Goal: Task Accomplishment & Management: Complete application form

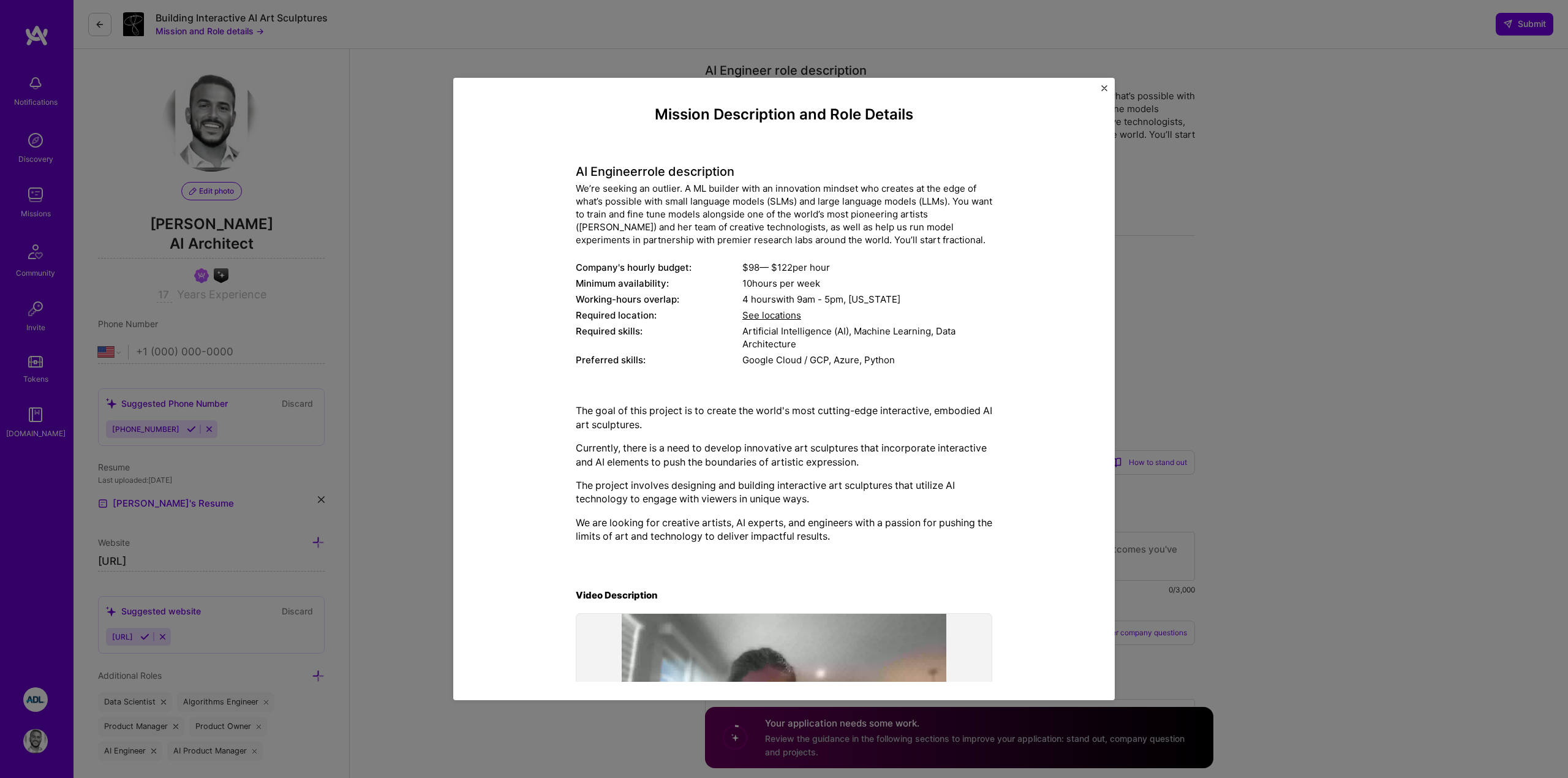
select select "US"
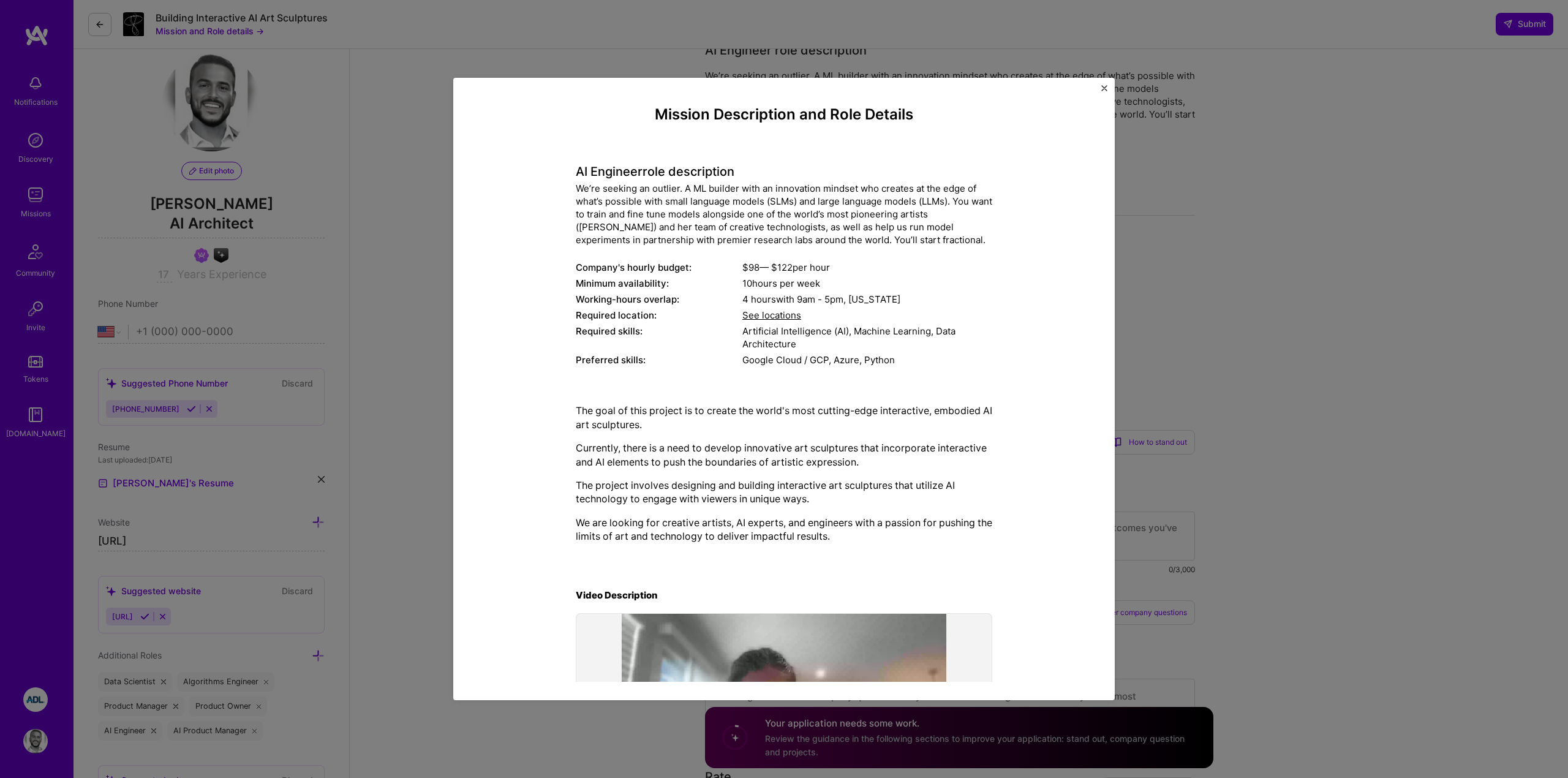
click at [1106, 84] on div "Mission Description and Role Details AI Engineer role description We’re seeking…" at bounding box center [783, 389] width 661 height 622
click at [1103, 92] on button "Close" at bounding box center [1104, 91] width 6 height 13
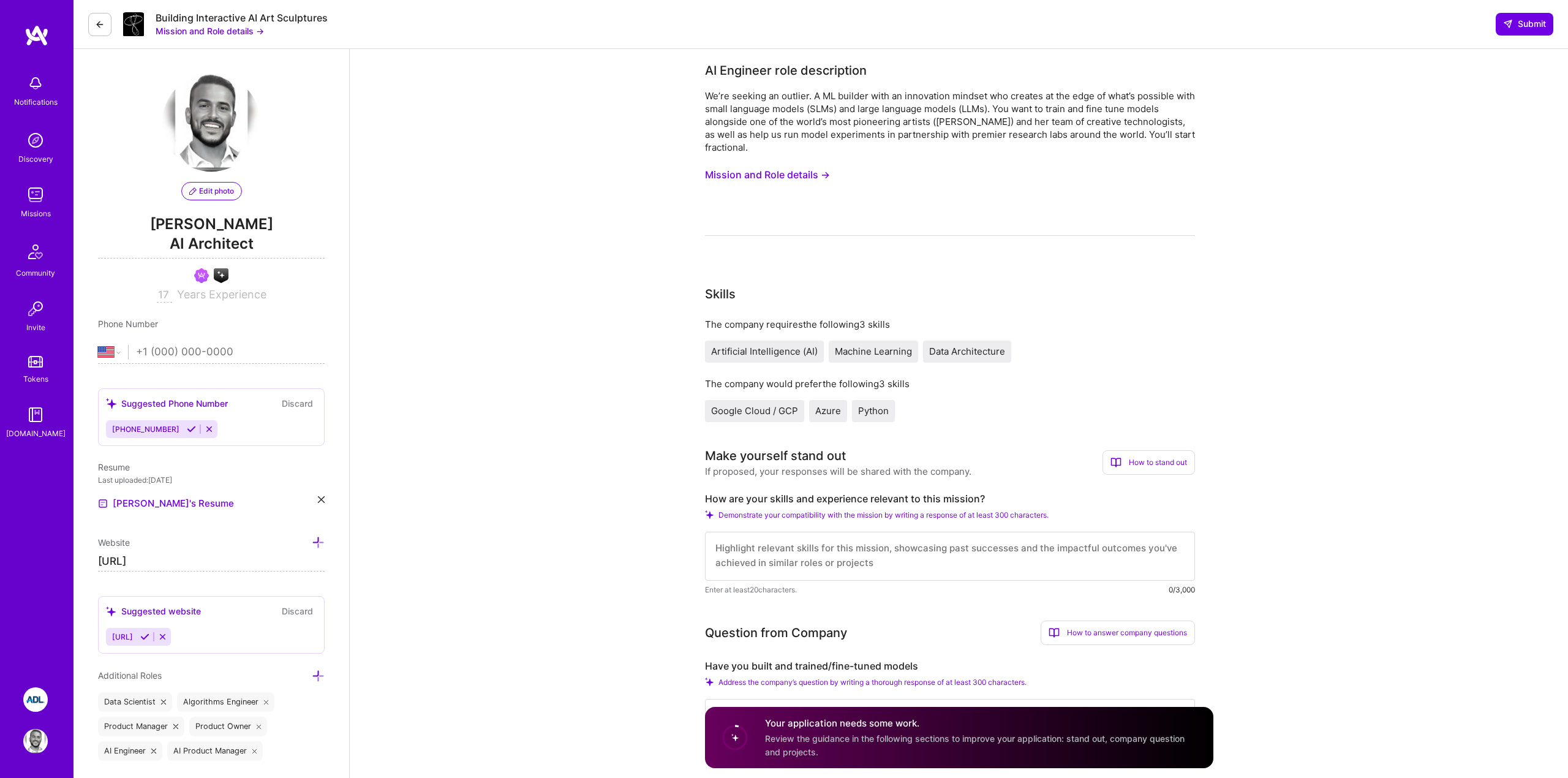
click at [807, 171] on button "Mission and Role details →" at bounding box center [767, 175] width 125 height 23
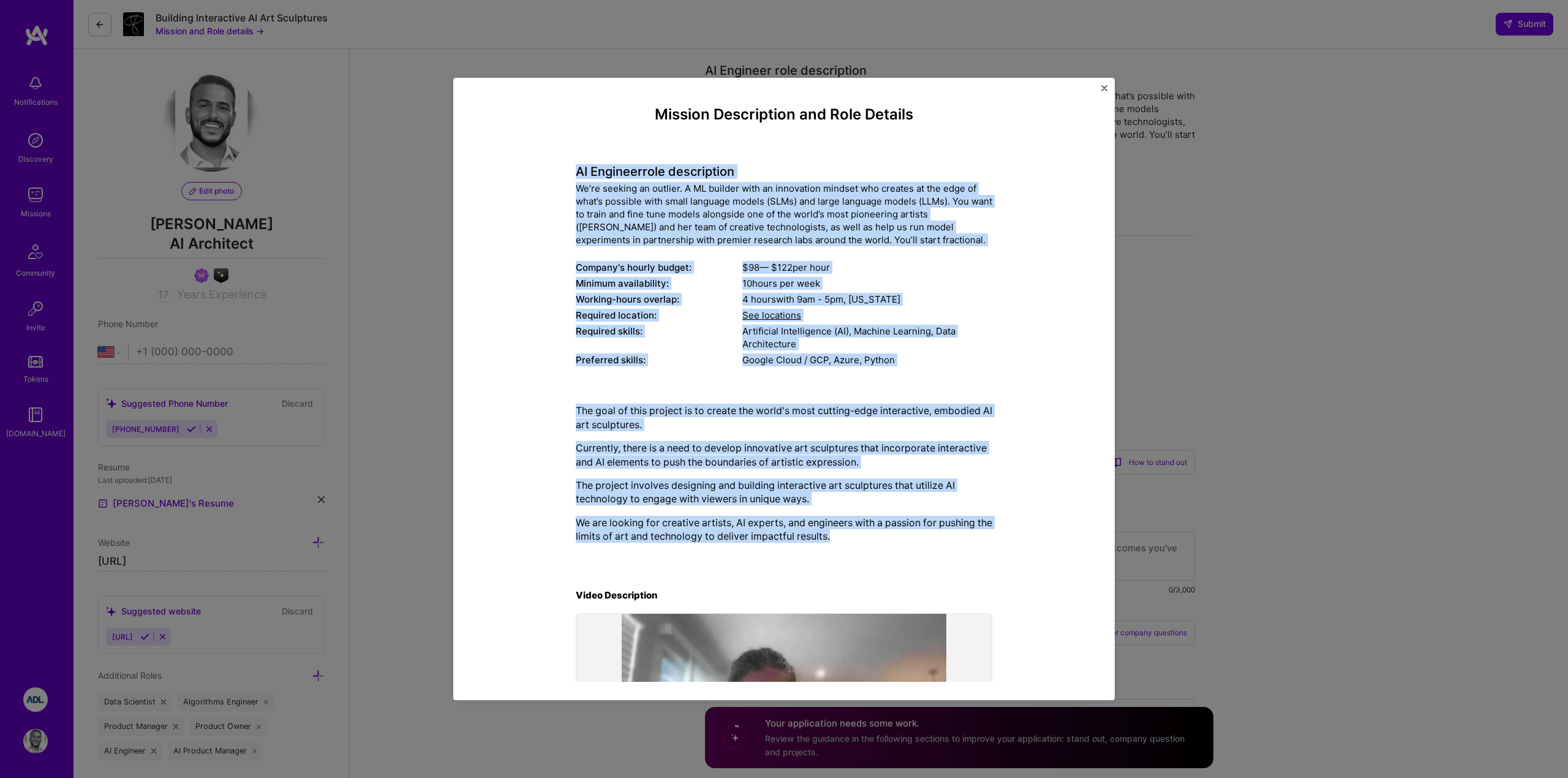
drag, startPoint x: 578, startPoint y: 169, endPoint x: 838, endPoint y: 558, distance: 467.9
click at [838, 558] on div "Mission Description and Role Details AI Engineer role description We’re seeking…" at bounding box center [784, 452] width 417 height 693
copy div "AI Engineer role description We’re seeking an outlier. A ML builder with an inn…"
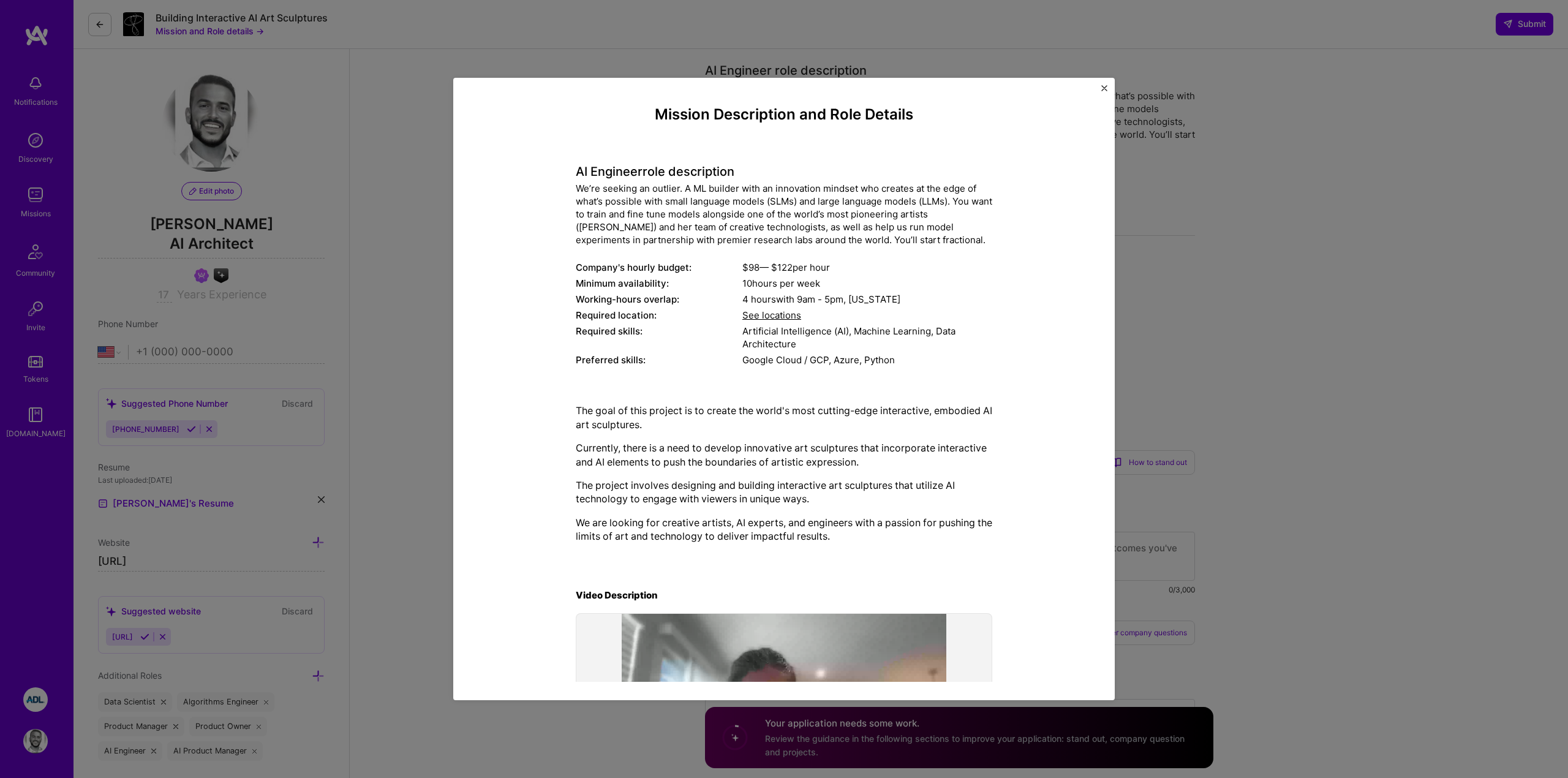
click at [1390, 444] on div "Mission Description and Role Details AI Engineer role description We’re seeking…" at bounding box center [784, 389] width 1568 height 778
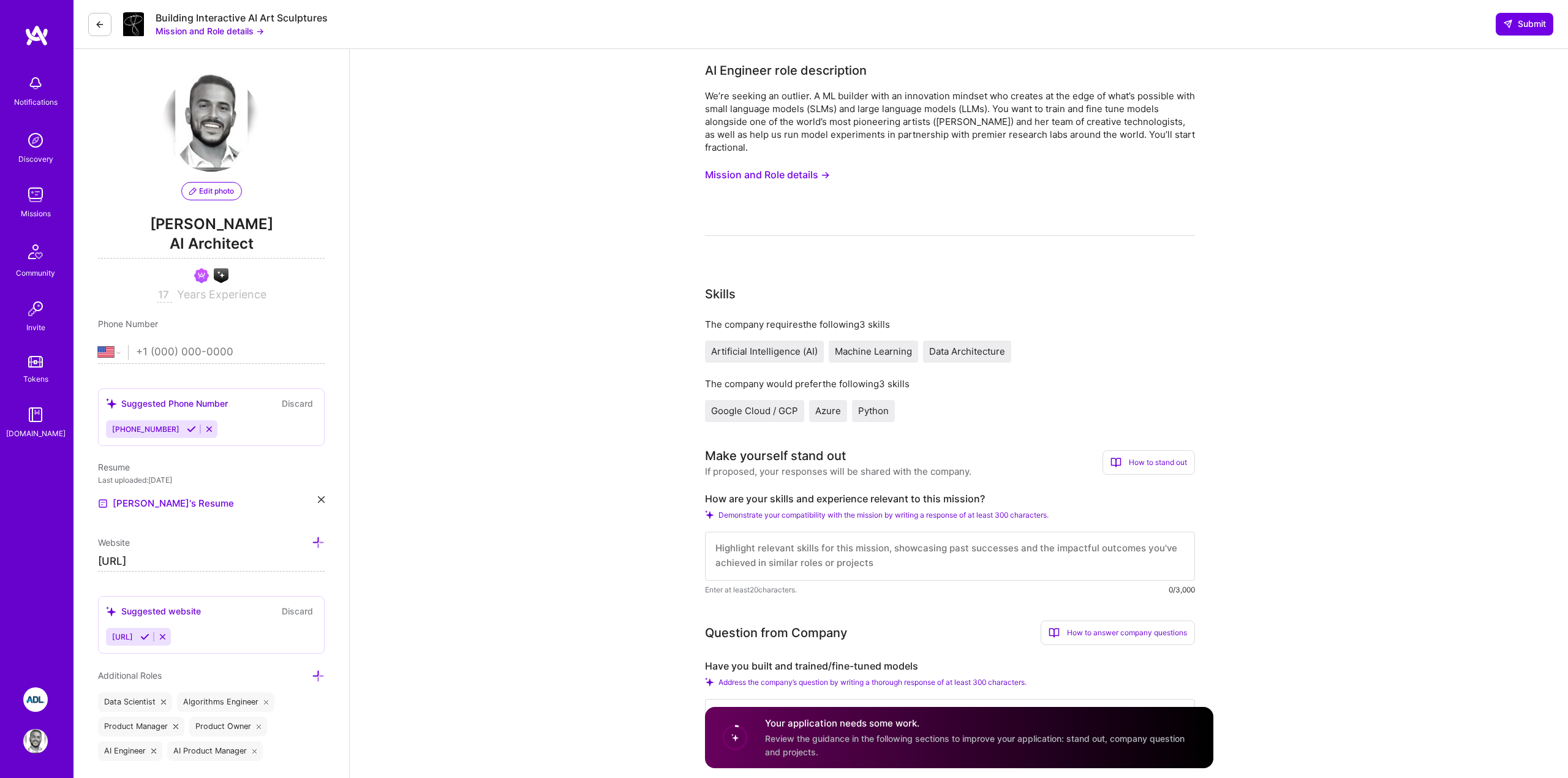
click at [796, 499] on label "How are your skills and experience relevant to this mission?" at bounding box center [950, 498] width 490 height 13
copy label "How are your skills and experience relevant to this mission?"
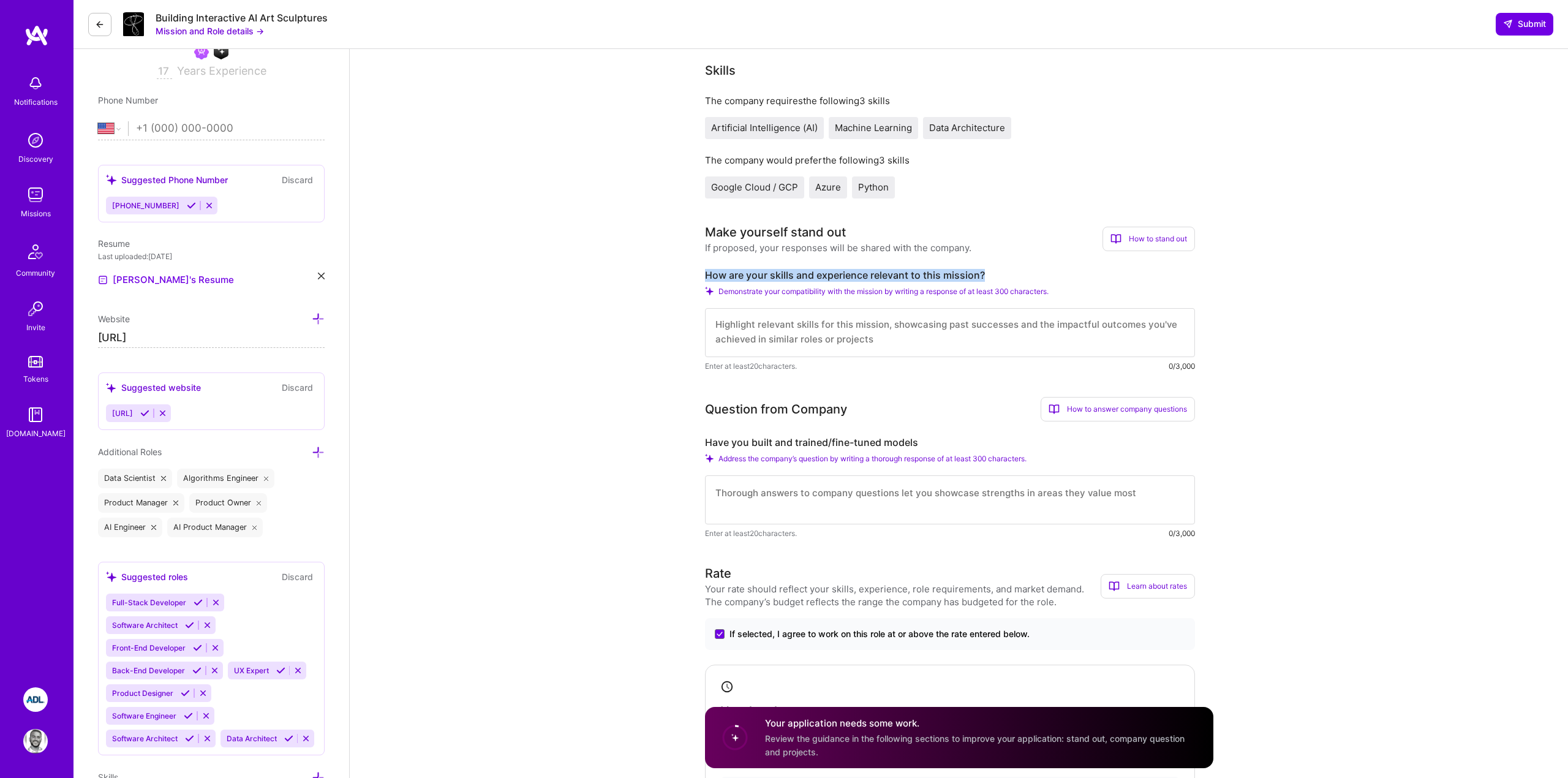
scroll to position [224, 0]
click at [765, 435] on label "Have you built and trained/fine-tuned models" at bounding box center [950, 441] width 490 height 13
copy label "Have you built and trained/fine-tuned models"
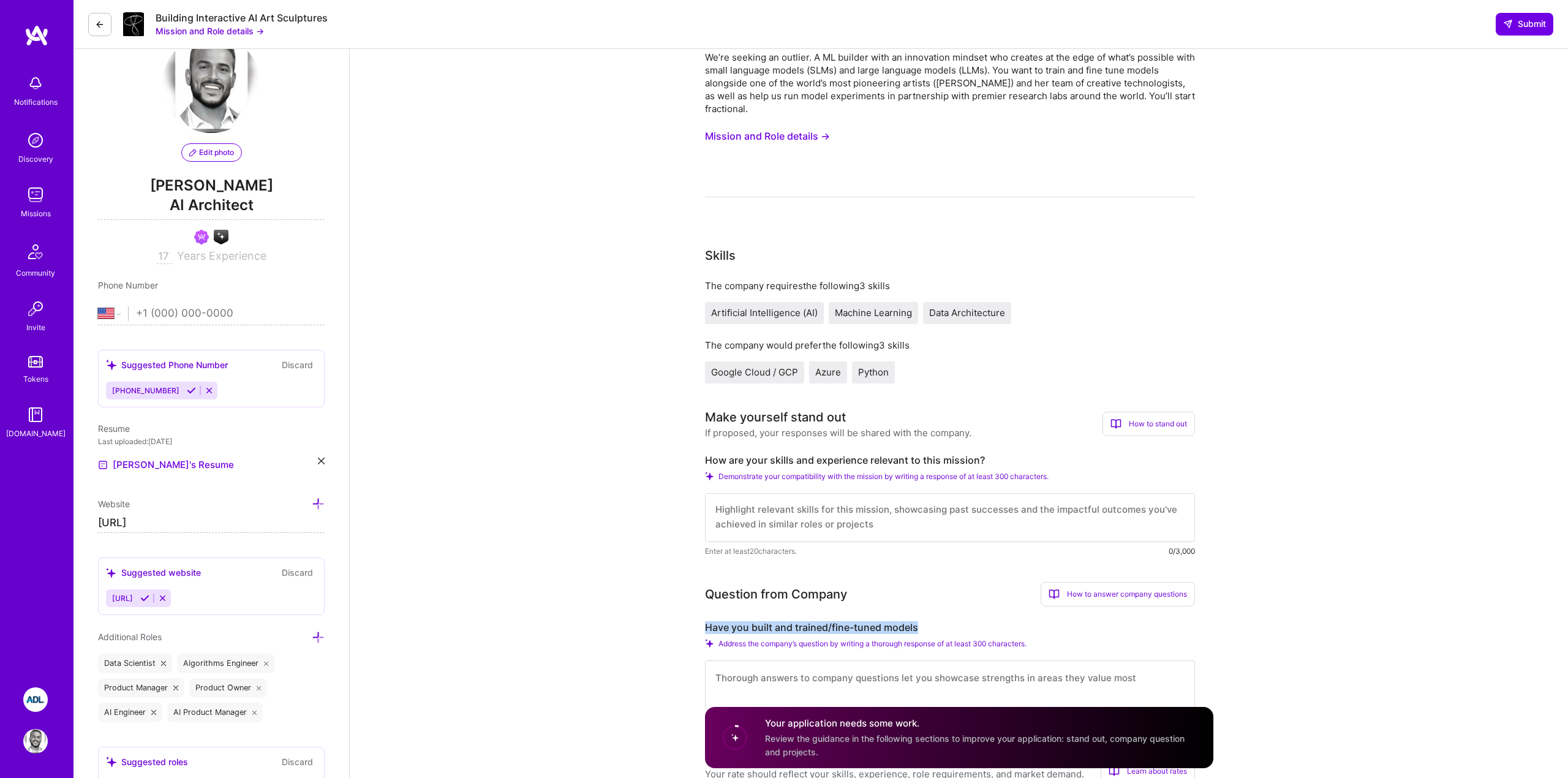
scroll to position [0, 0]
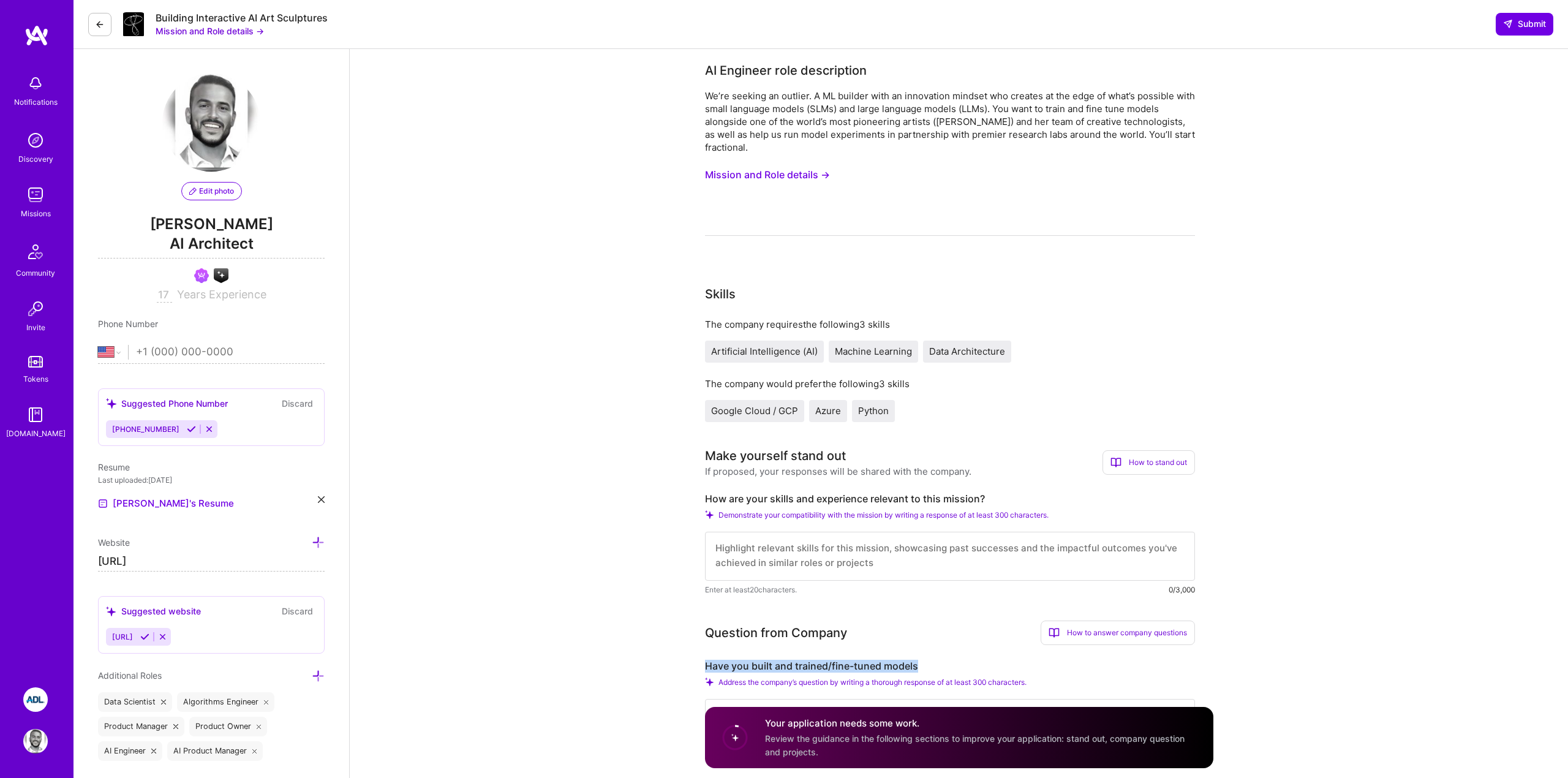
click at [793, 172] on button "Mission and Role details →" at bounding box center [767, 175] width 125 height 23
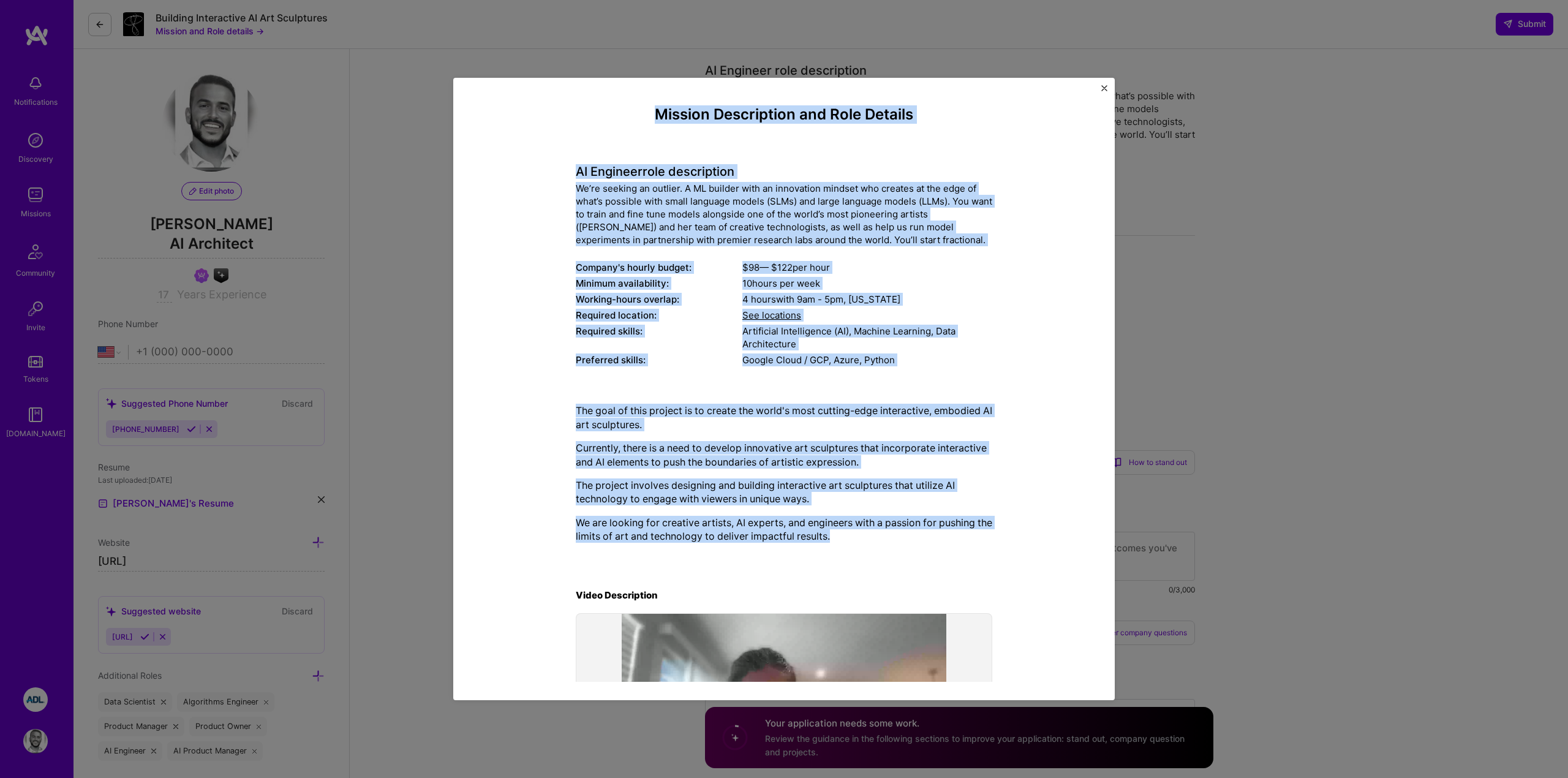
drag, startPoint x: 653, startPoint y: 112, endPoint x: 921, endPoint y: 537, distance: 502.4
click at [921, 537] on div "Mission Description and Role Details AI Engineer role description We’re seeking…" at bounding box center [784, 452] width 417 height 693
copy div "Mission Description and Role Details AI Engineer role description We’re seeking…"
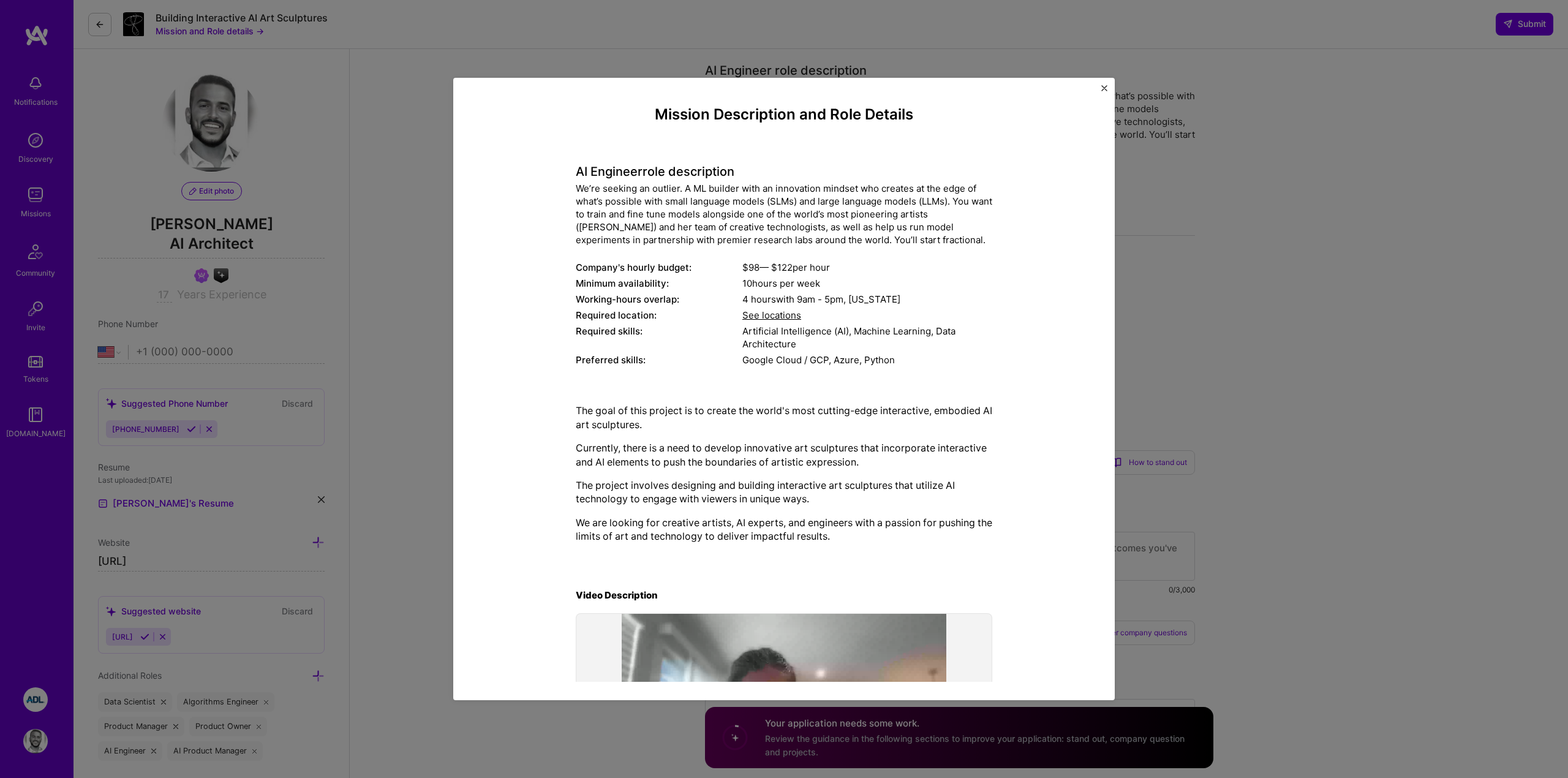
click at [1252, 451] on div "Mission Description and Role Details AI Engineer role description We’re seeking…" at bounding box center [784, 389] width 1568 height 778
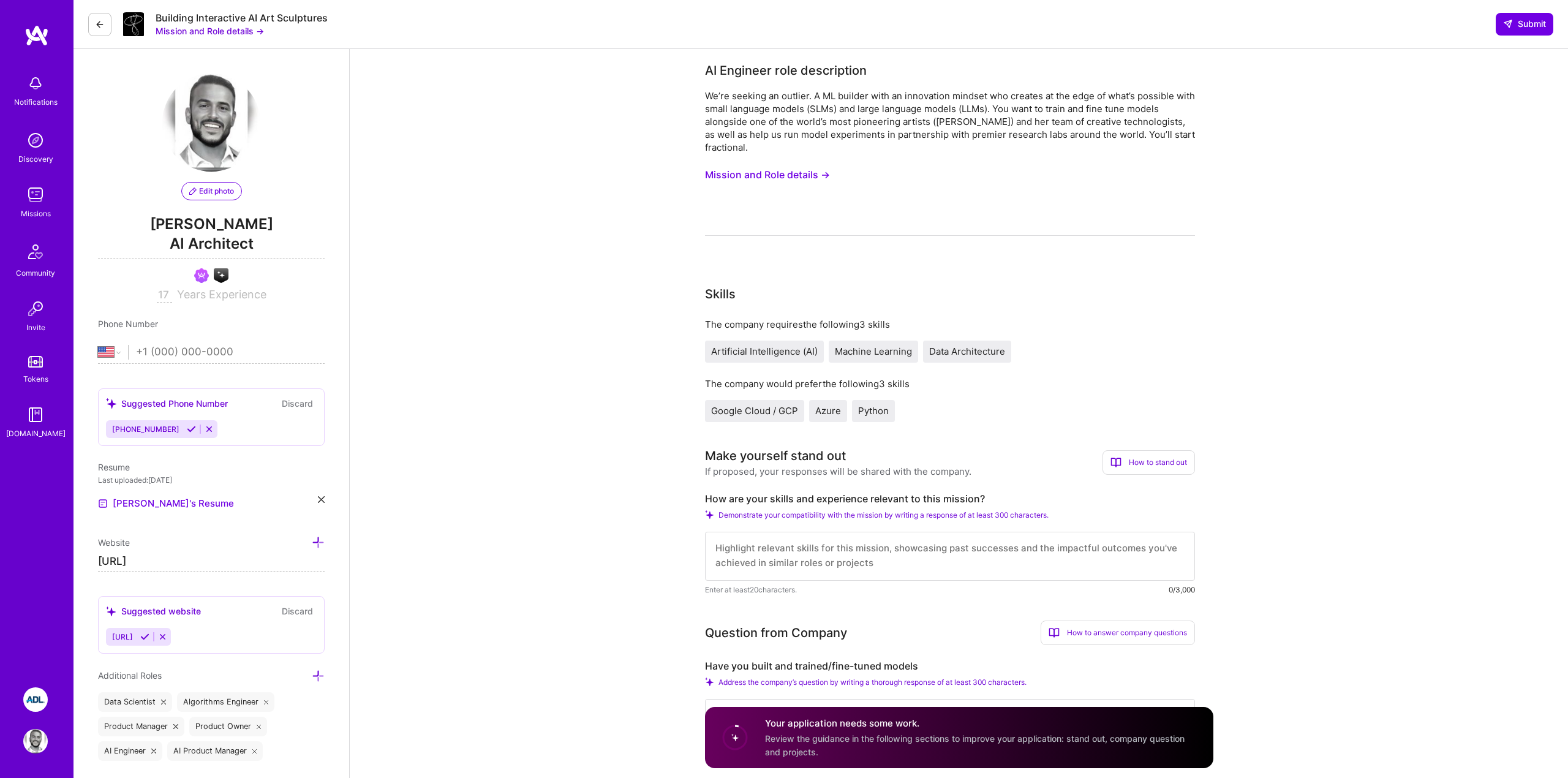
click at [841, 550] on textarea at bounding box center [950, 556] width 490 height 49
paste textarea "My work has been centered on training and fine-tuning both small and large lang…"
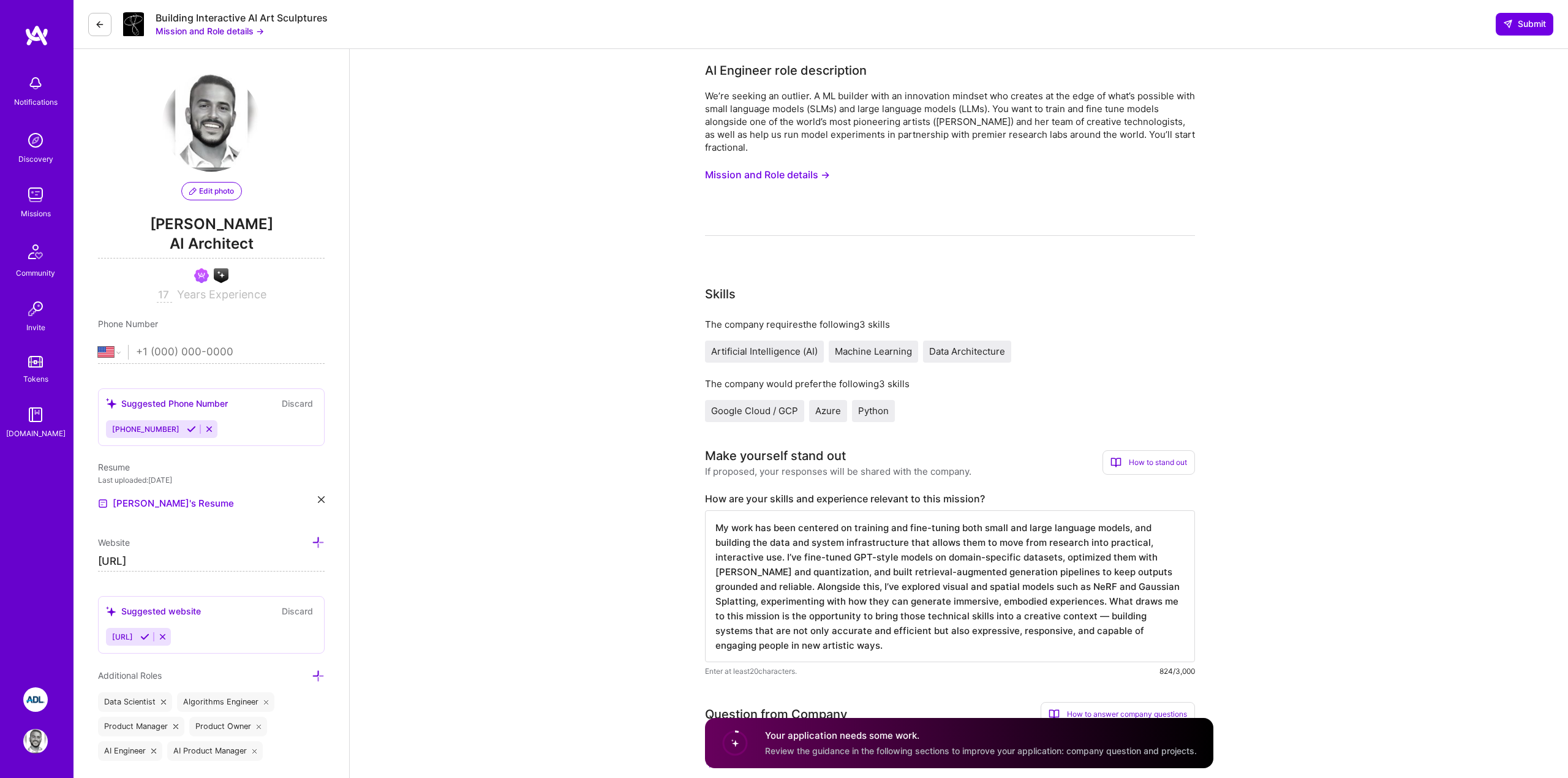
type textarea "My work has been centered on training and fine-tuning both small and large lang…"
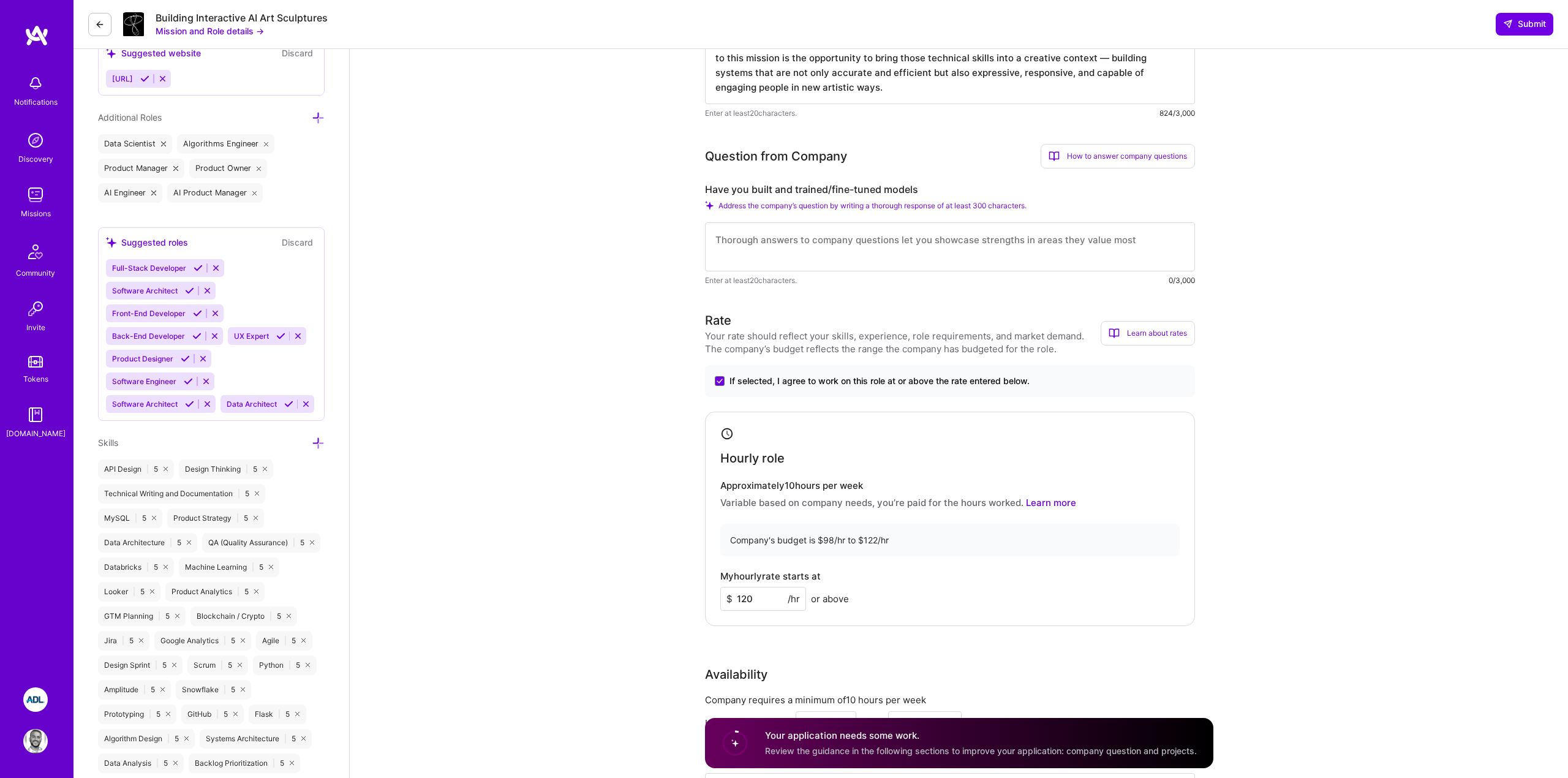
scroll to position [555, 0]
click at [811, 255] on textarea at bounding box center [950, 250] width 490 height 49
paste textarea "Yes. I’ve trained and fine-tuned transformer models using frameworks like PyTor…"
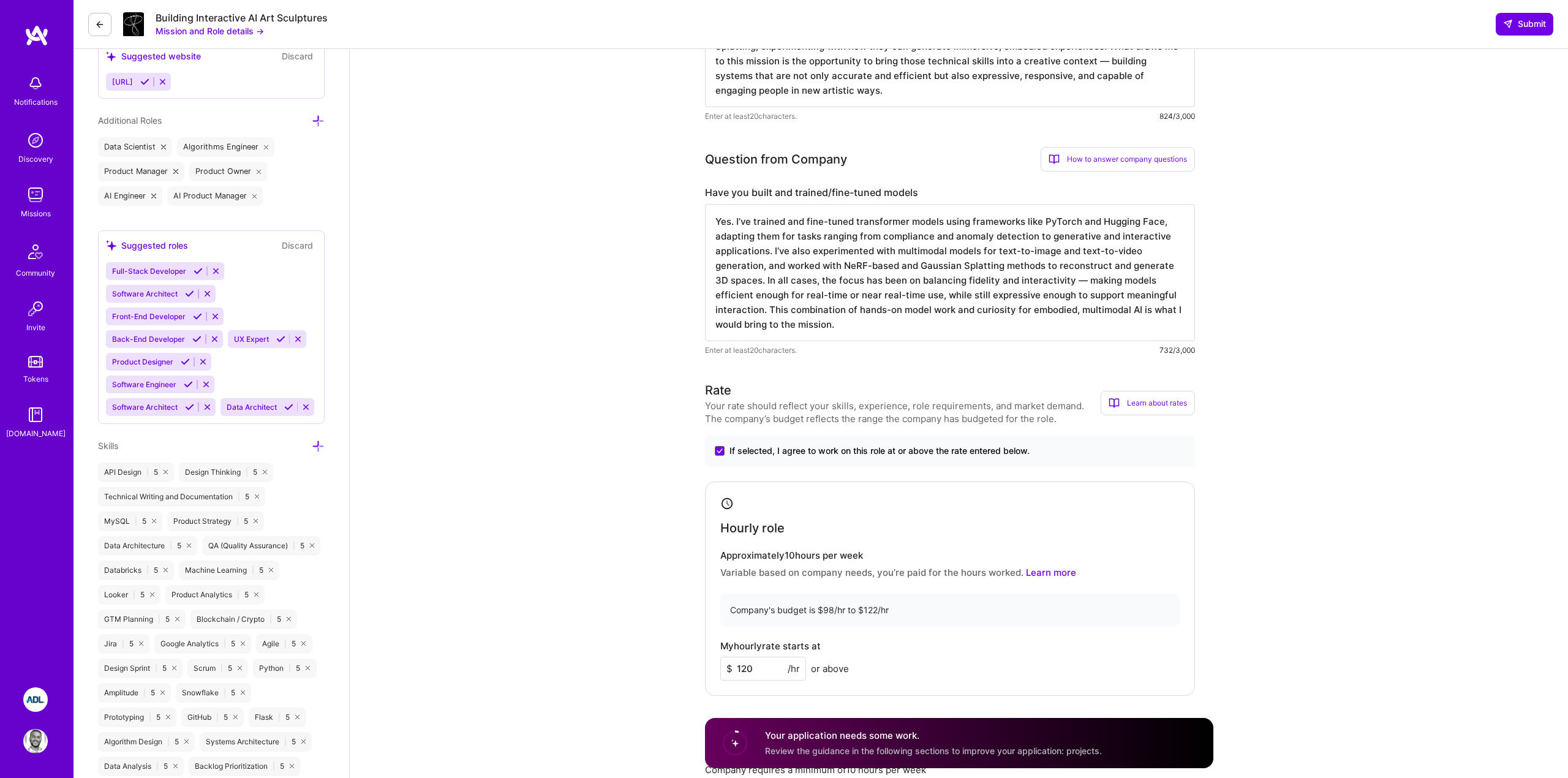
drag, startPoint x: 787, startPoint y: 324, endPoint x: 704, endPoint y: 307, distance: 84.7
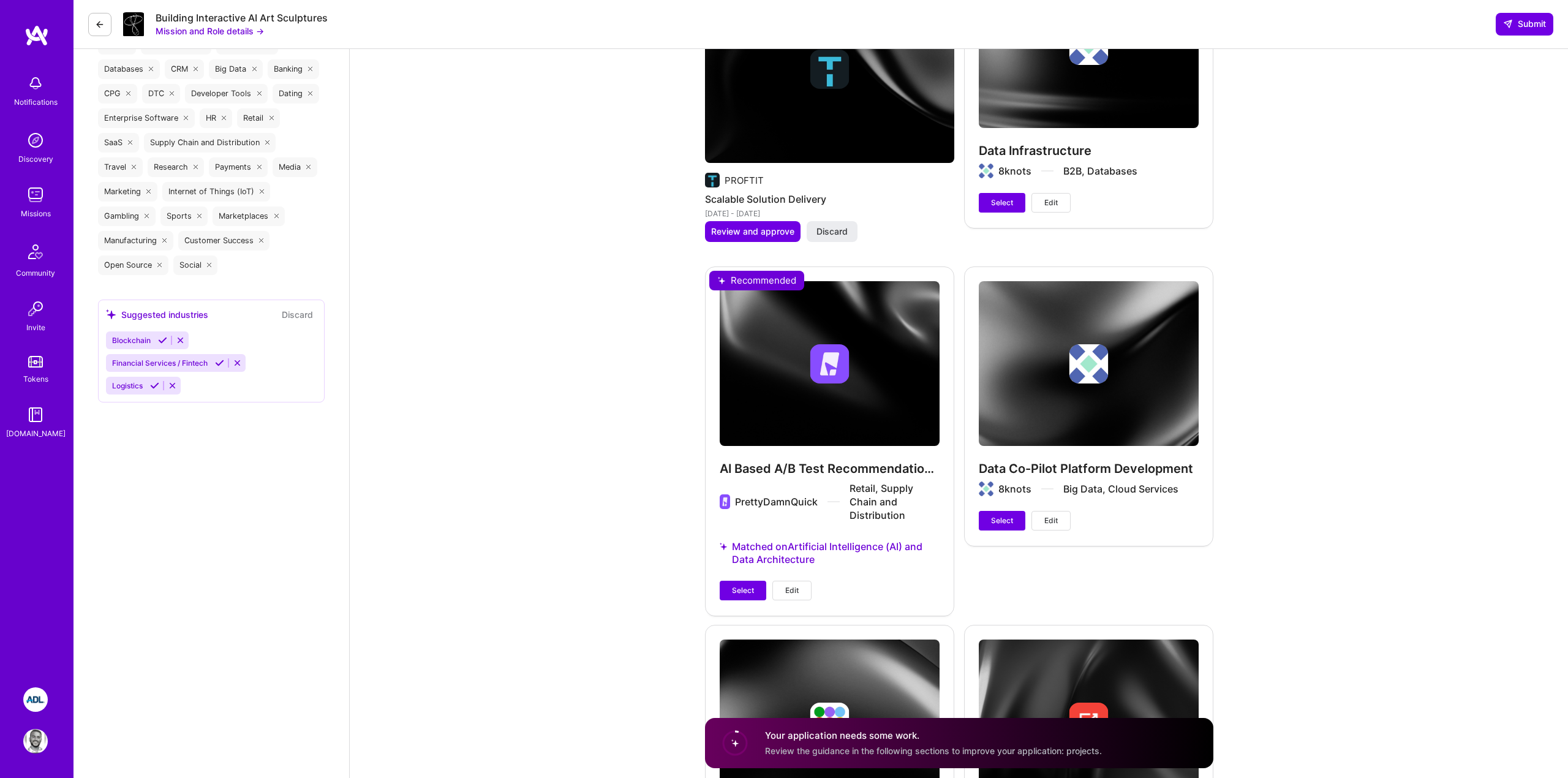
scroll to position [2126, 0]
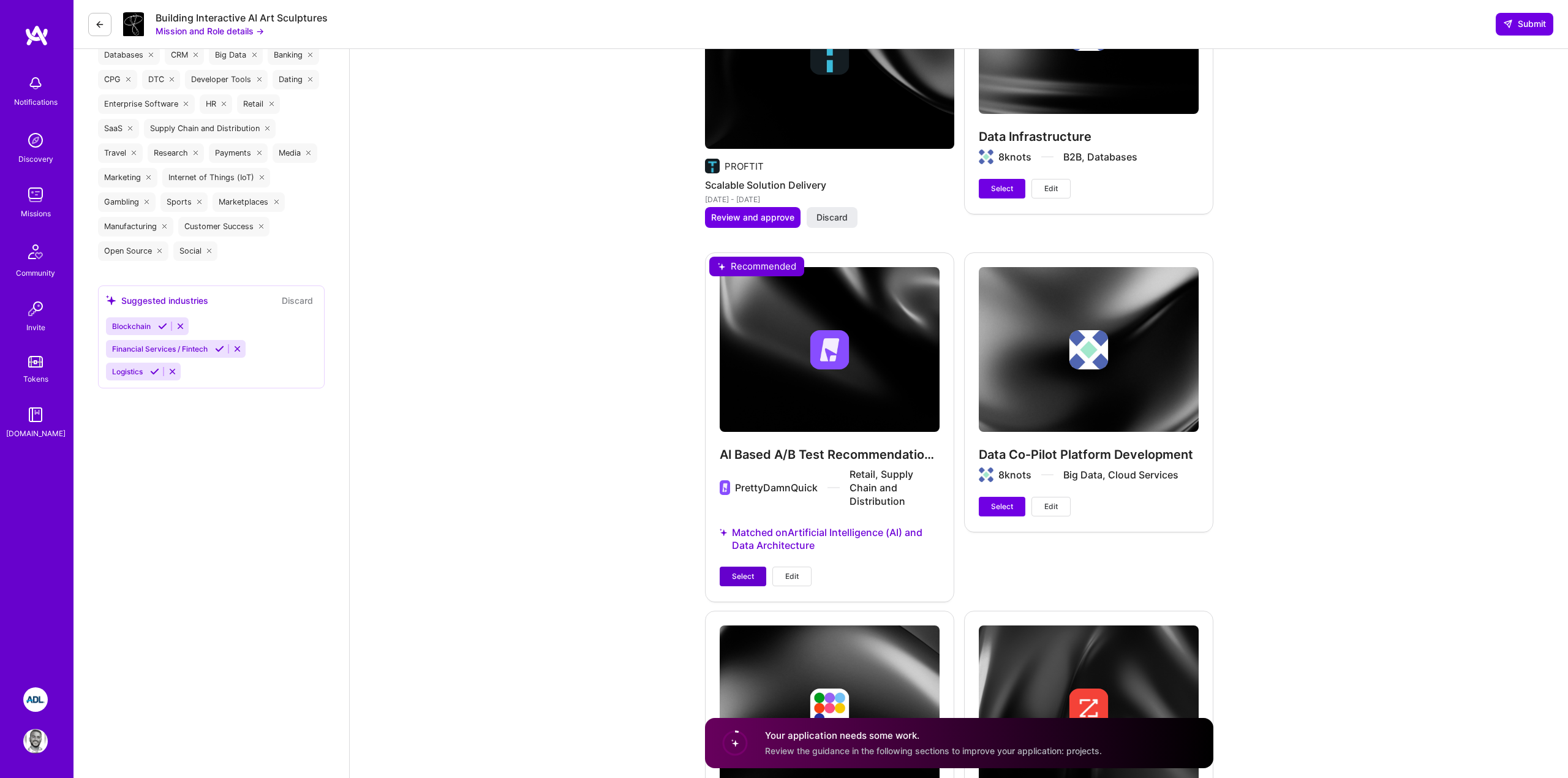
type textarea "Yes. I’ve trained and fine-tuned transformer models using frameworks like PyTor…"
click at [751, 578] on span "Select" at bounding box center [742, 576] width 22 height 11
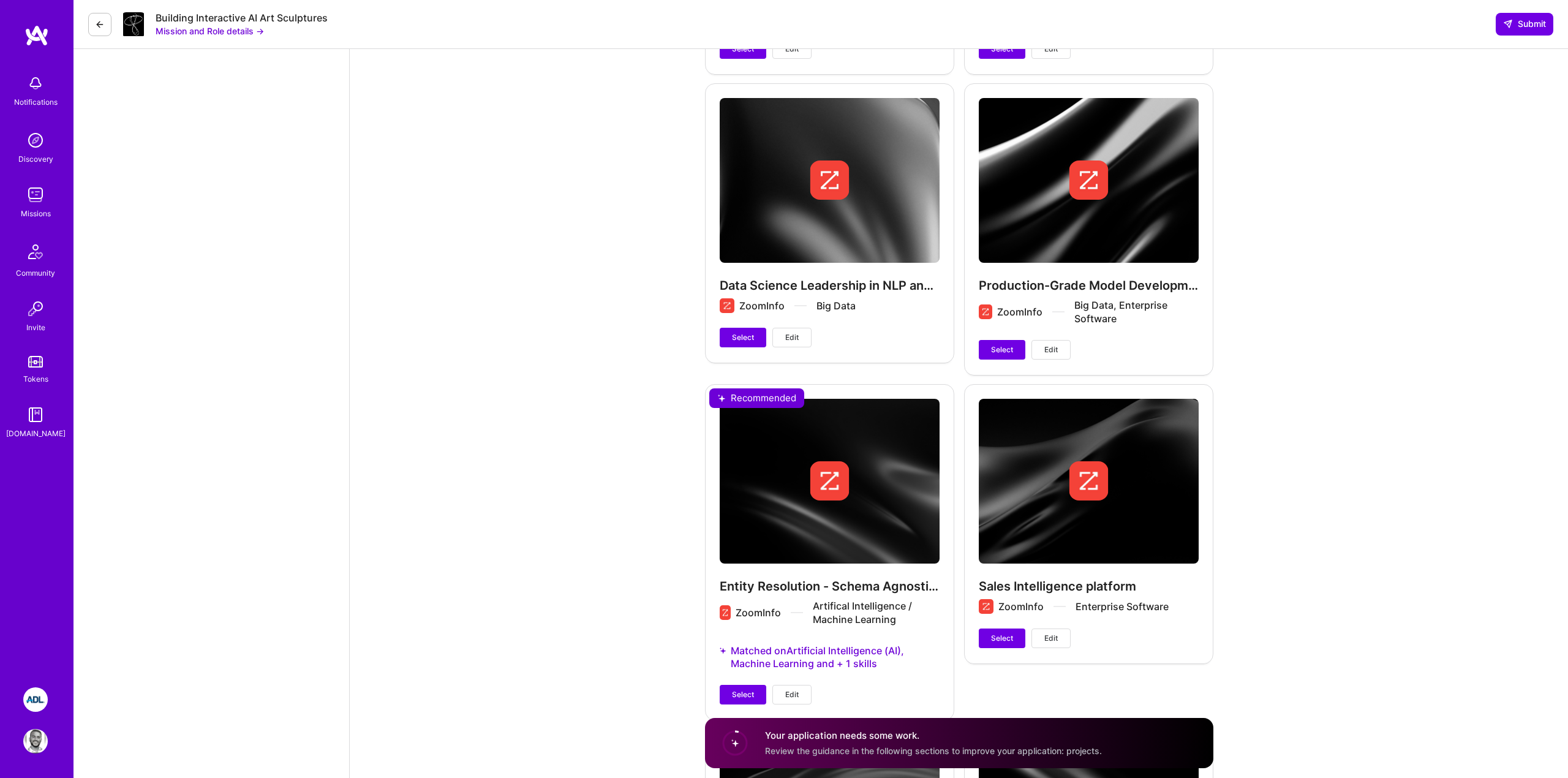
scroll to position [2950, 0]
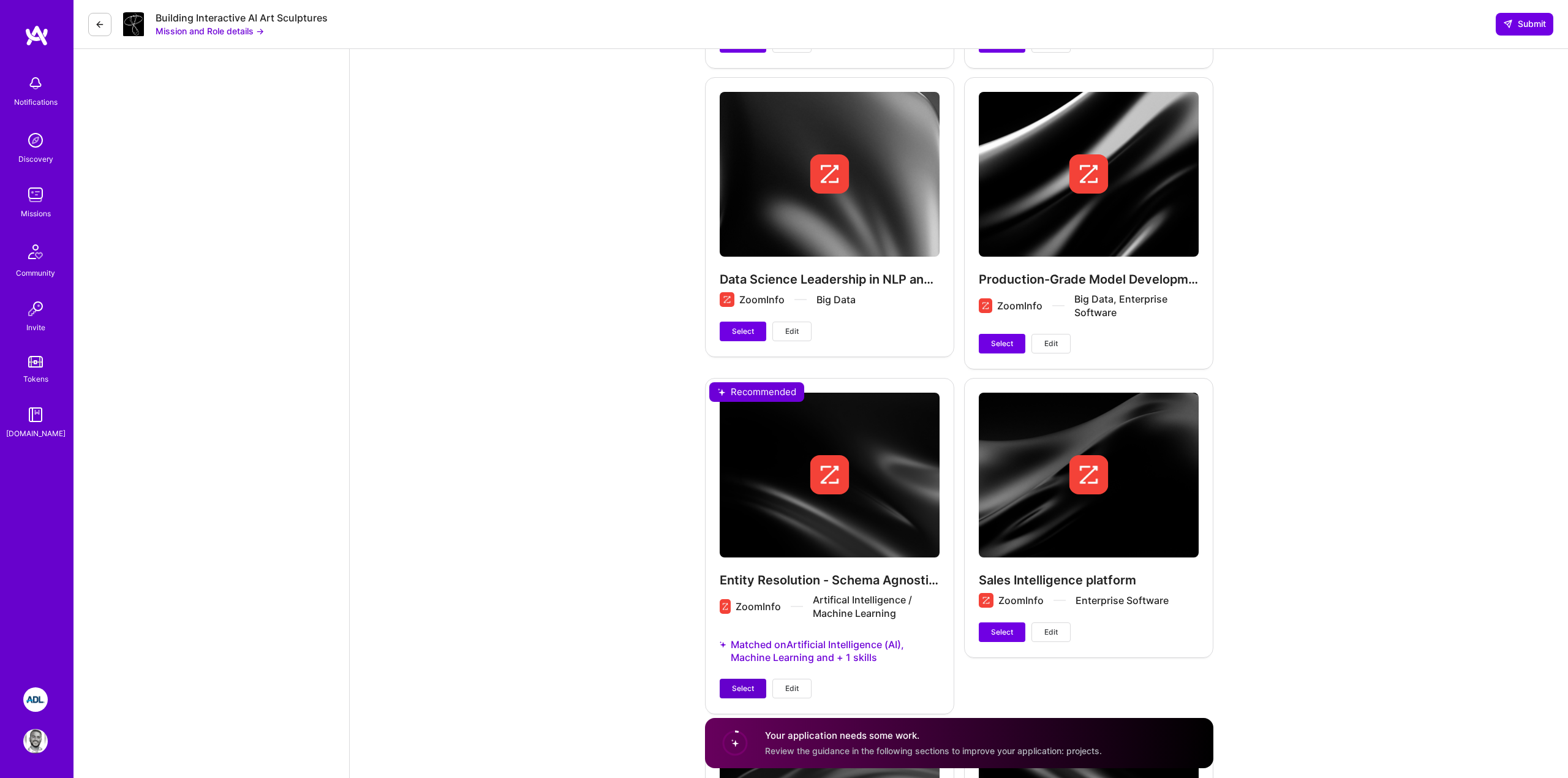
click at [734, 680] on button "Select" at bounding box center [743, 688] width 46 height 20
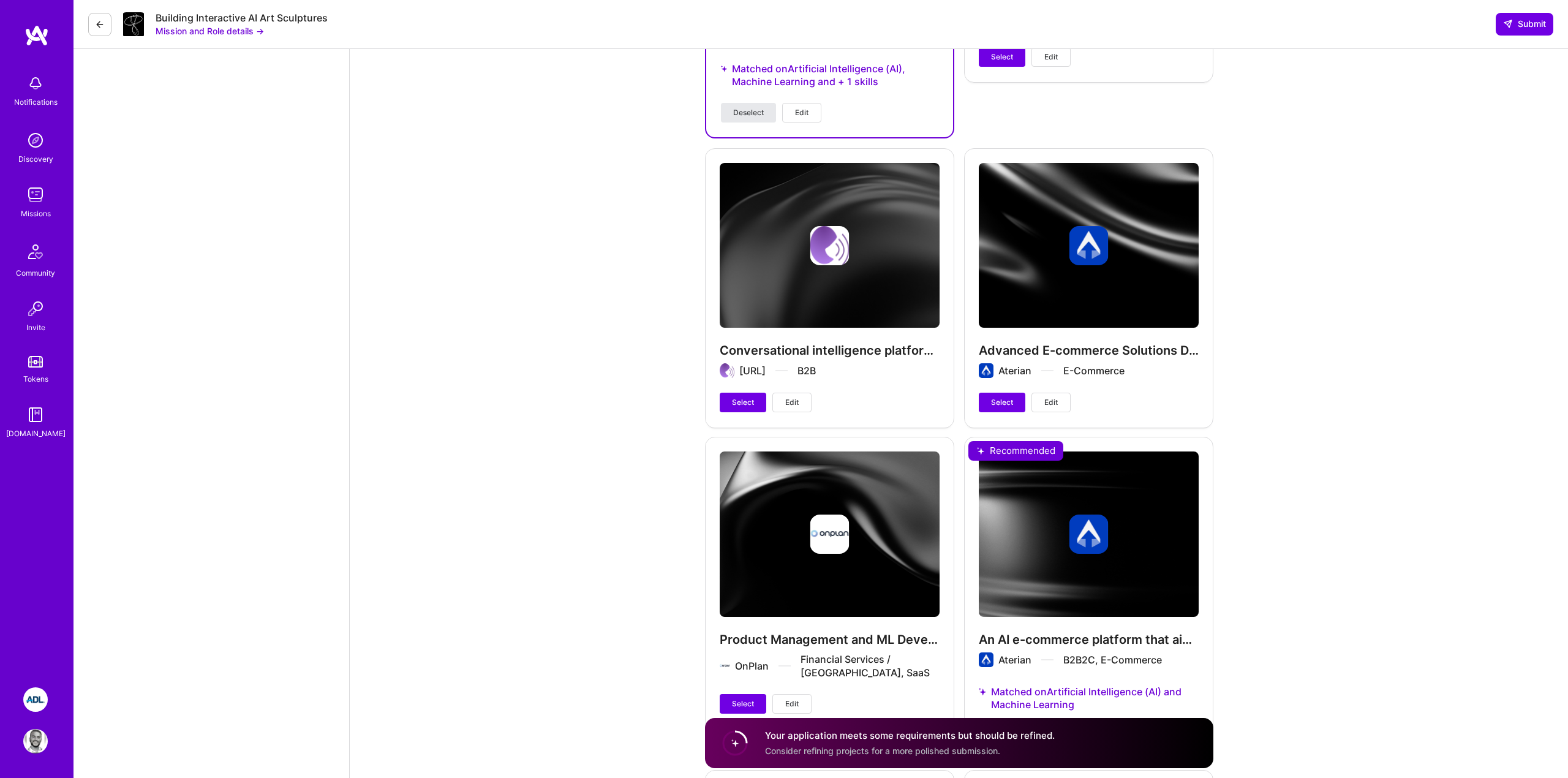
scroll to position [3542, 0]
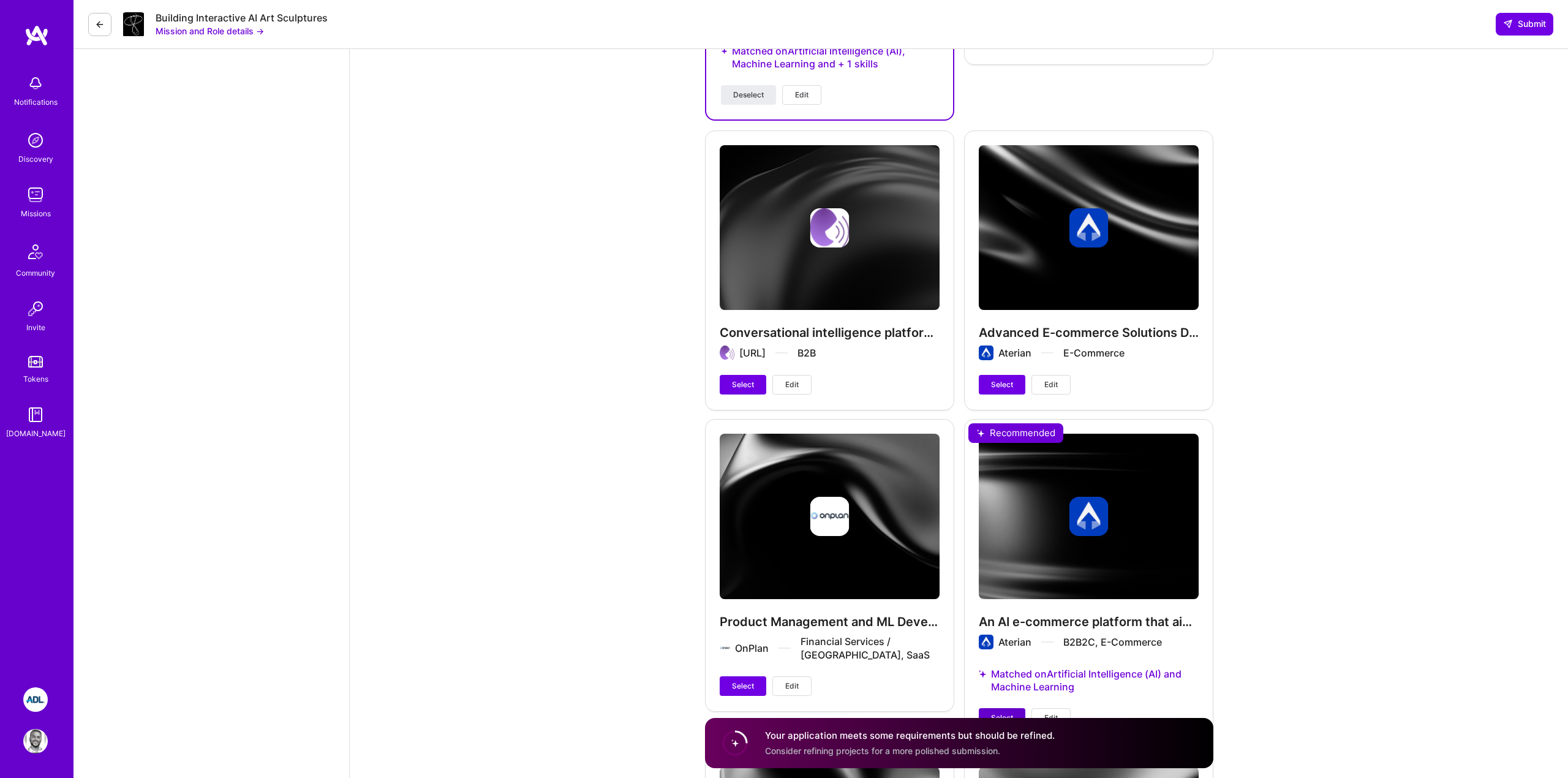
click at [994, 710] on button "Select" at bounding box center [1002, 718] width 46 height 20
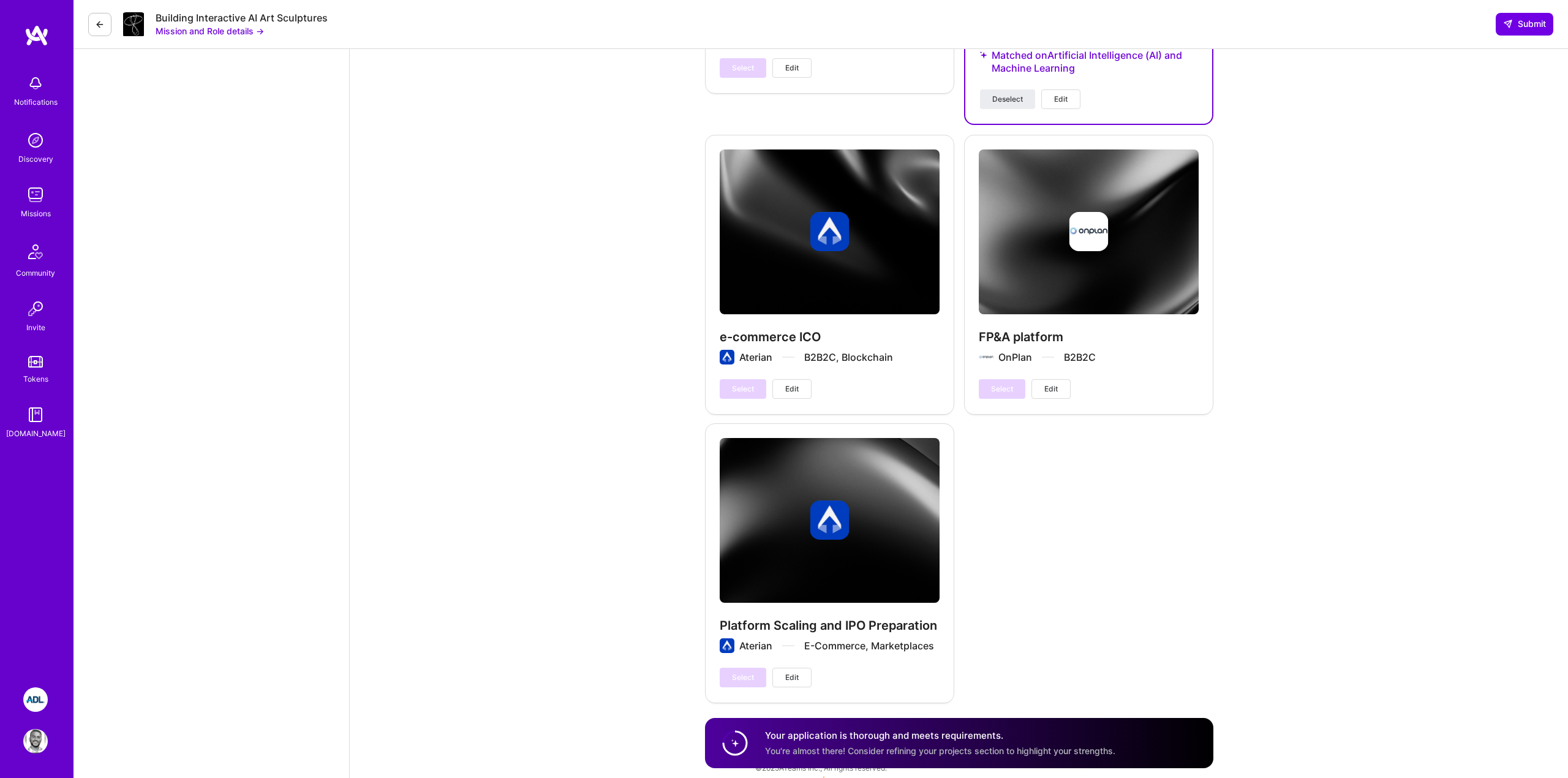
scroll to position [4171, 0]
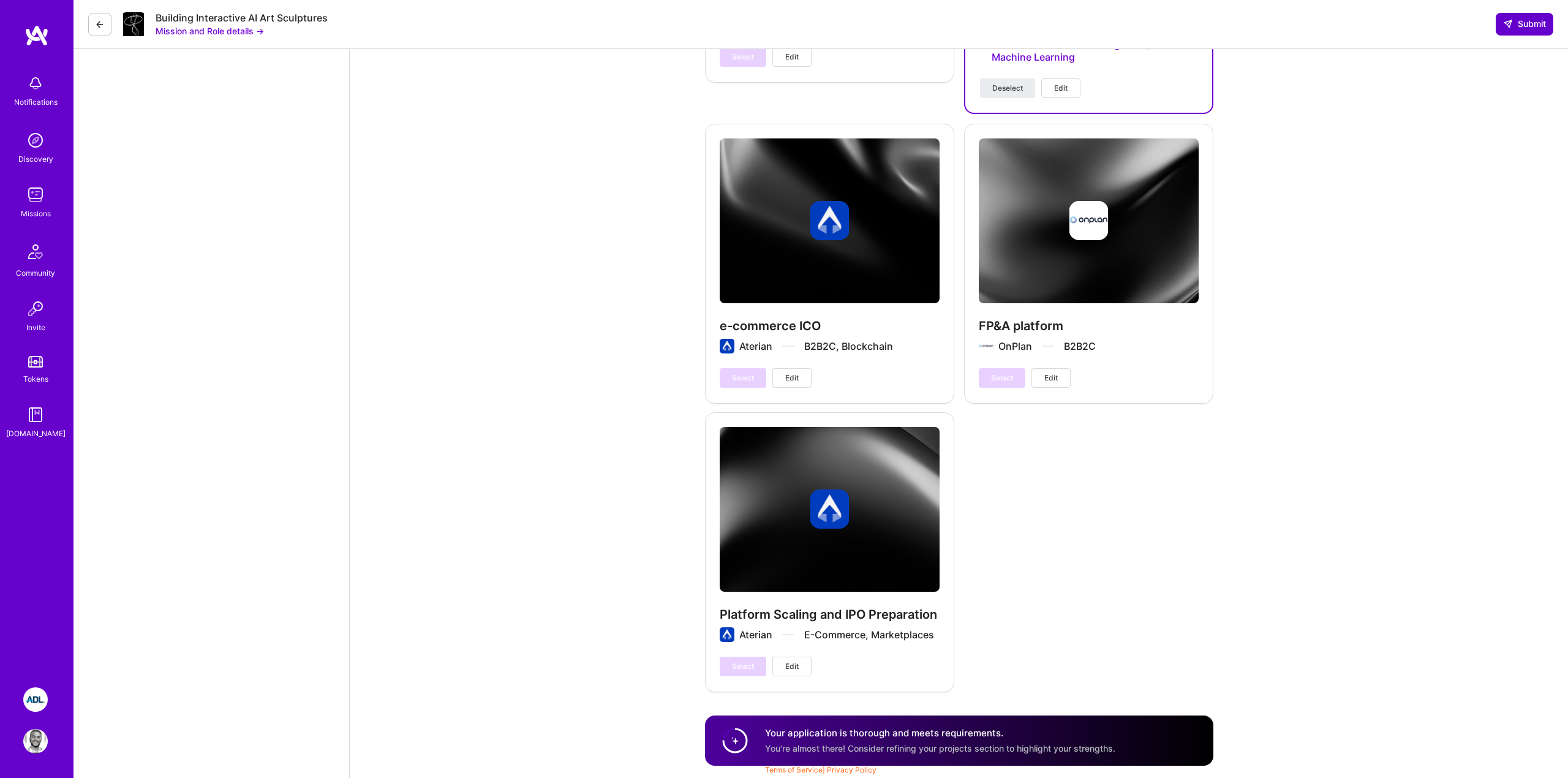
click at [1514, 18] on span "Submit" at bounding box center [1524, 24] width 43 height 12
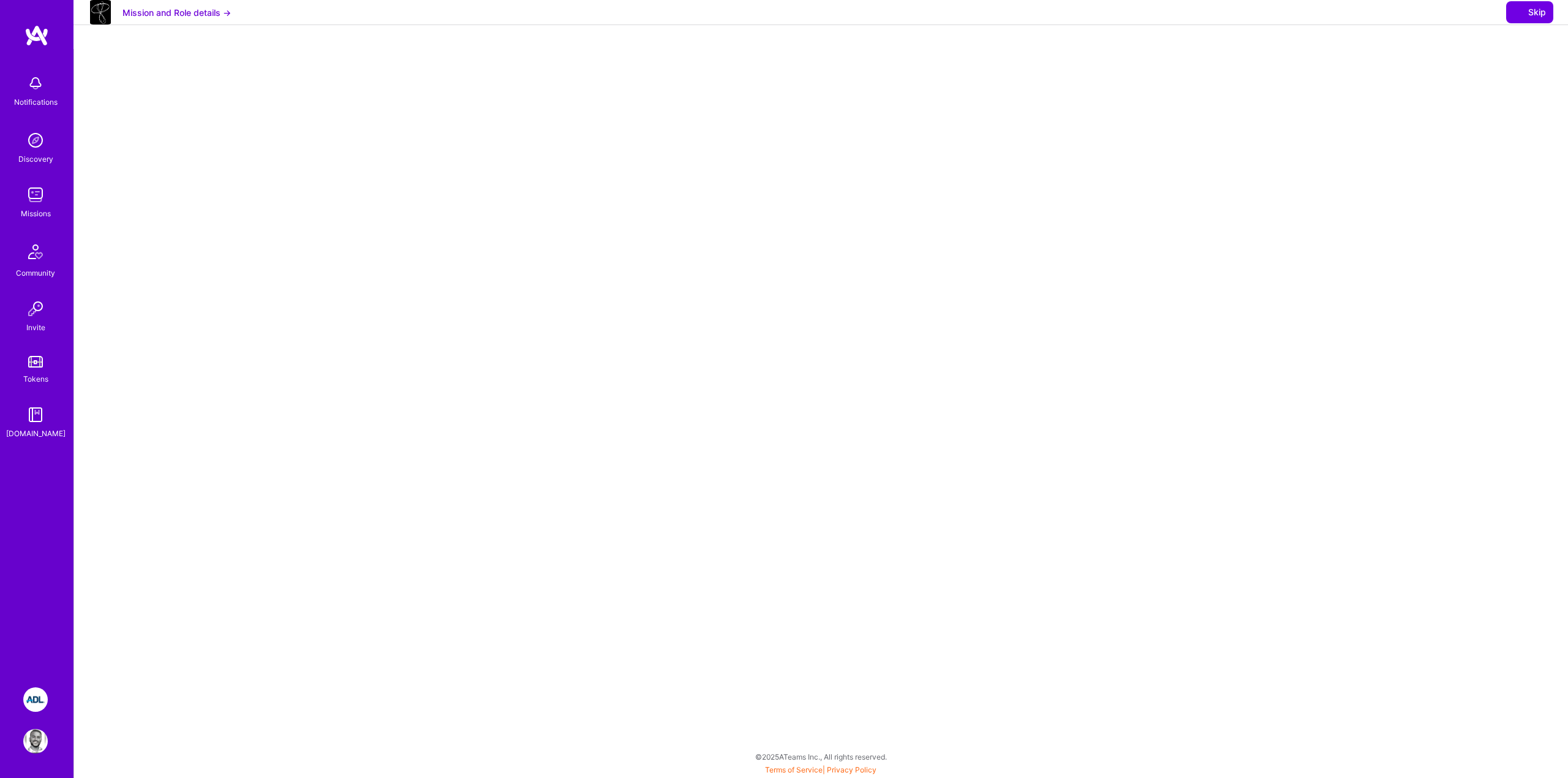
select select "US"
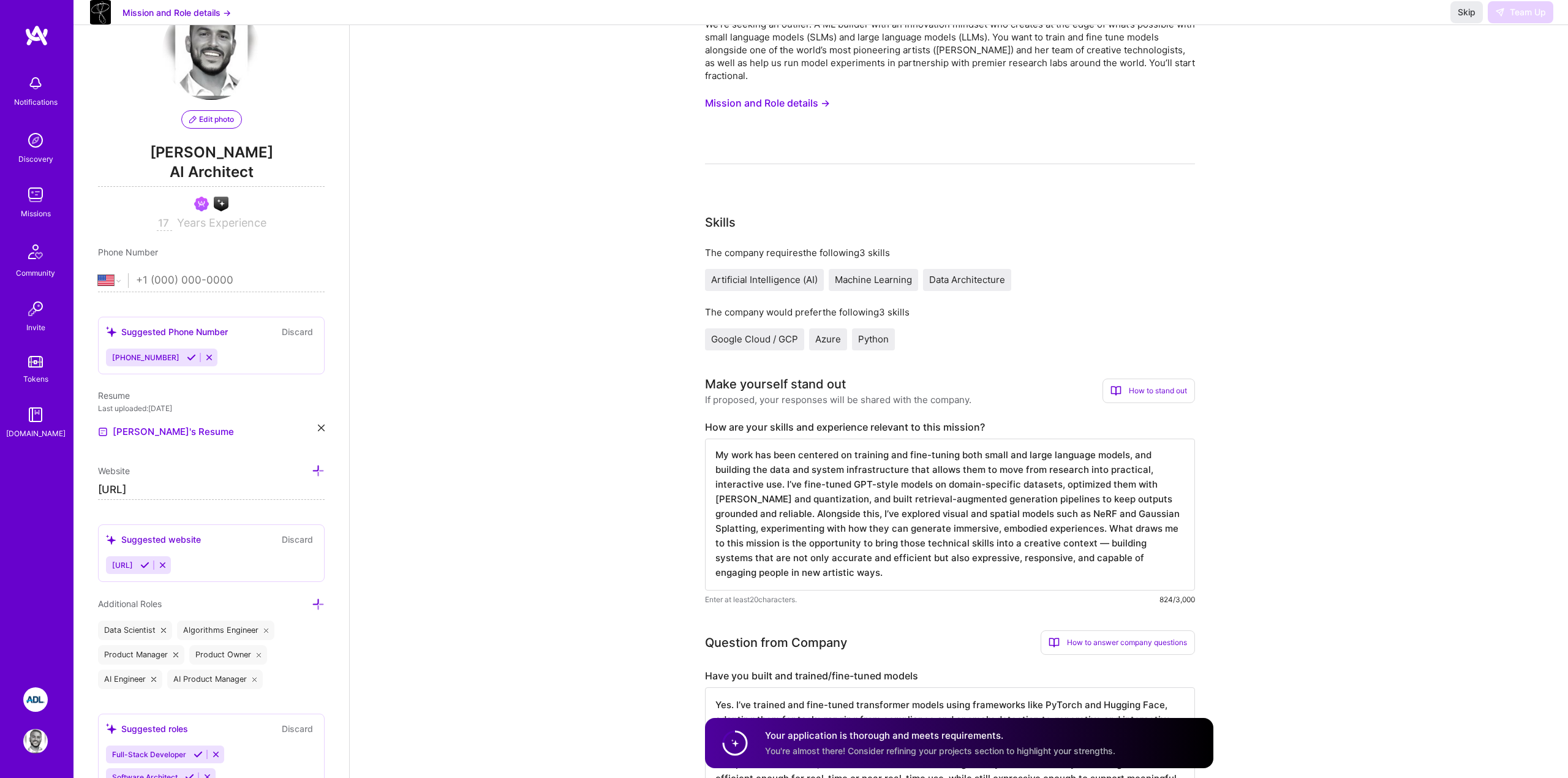
scroll to position [95, 0]
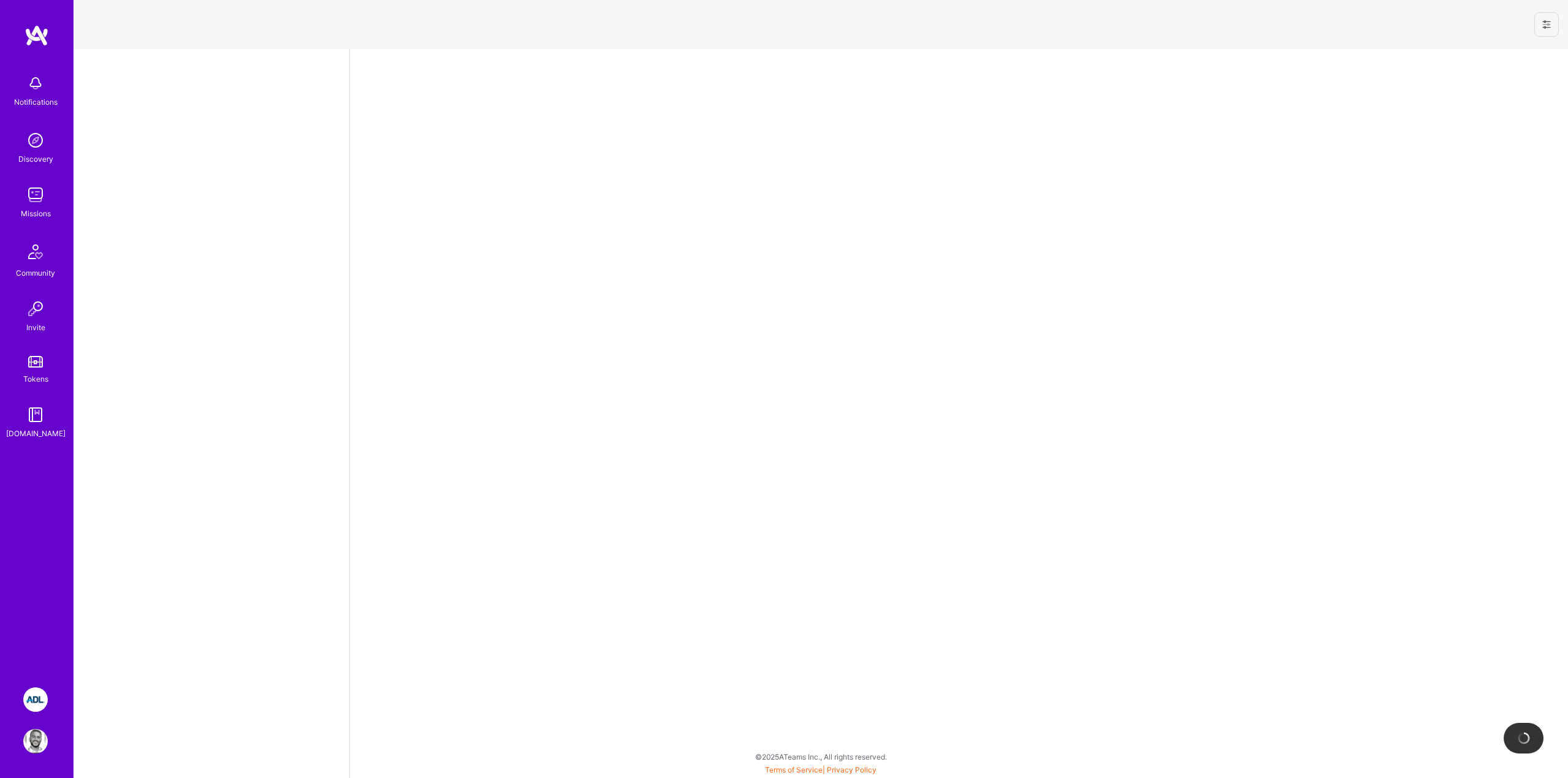
select select "US"
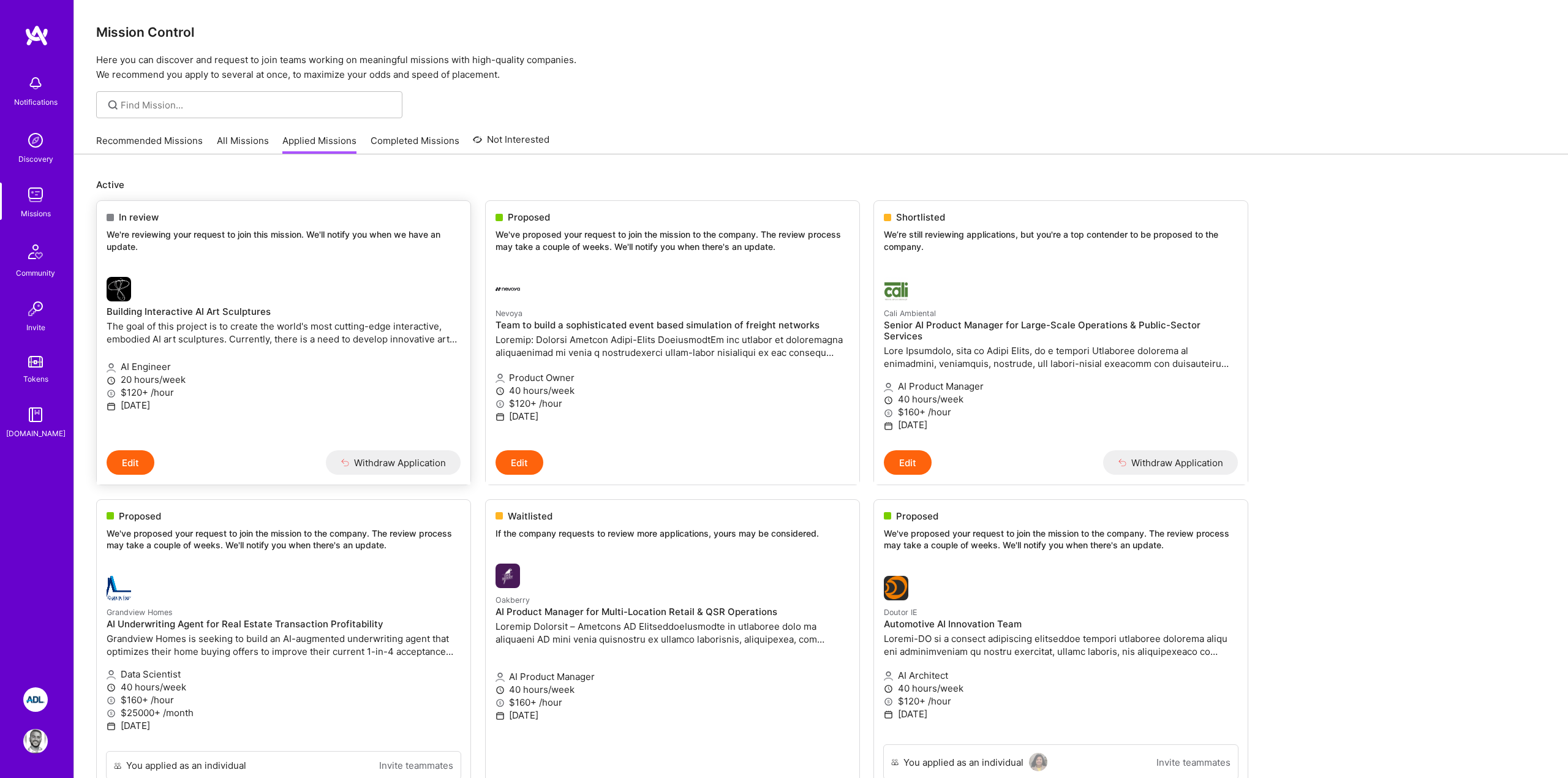
click at [160, 292] on div at bounding box center [224, 289] width 235 height 25
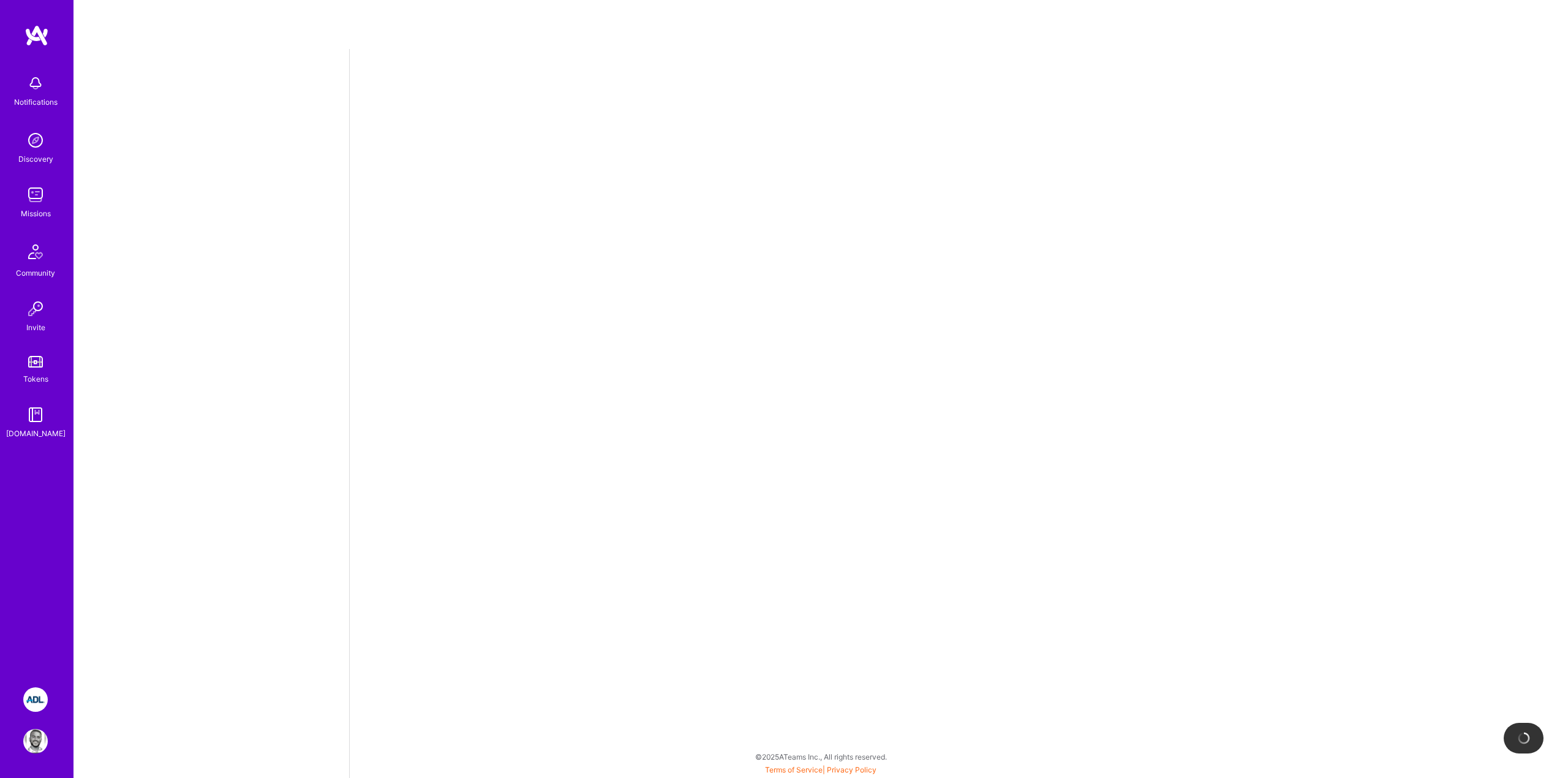
select select "US"
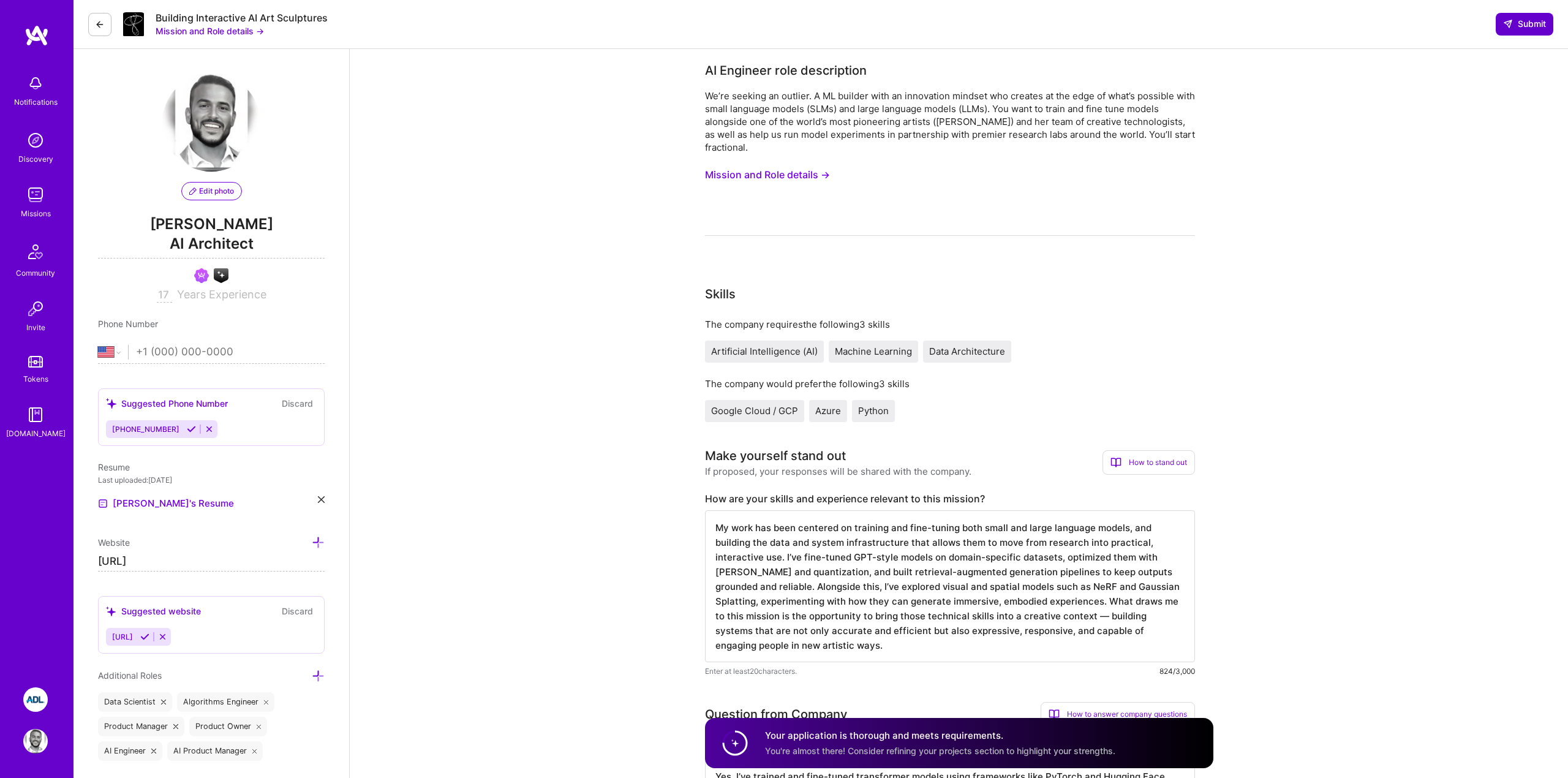
click at [1525, 29] on span "Submit" at bounding box center [1524, 24] width 43 height 12
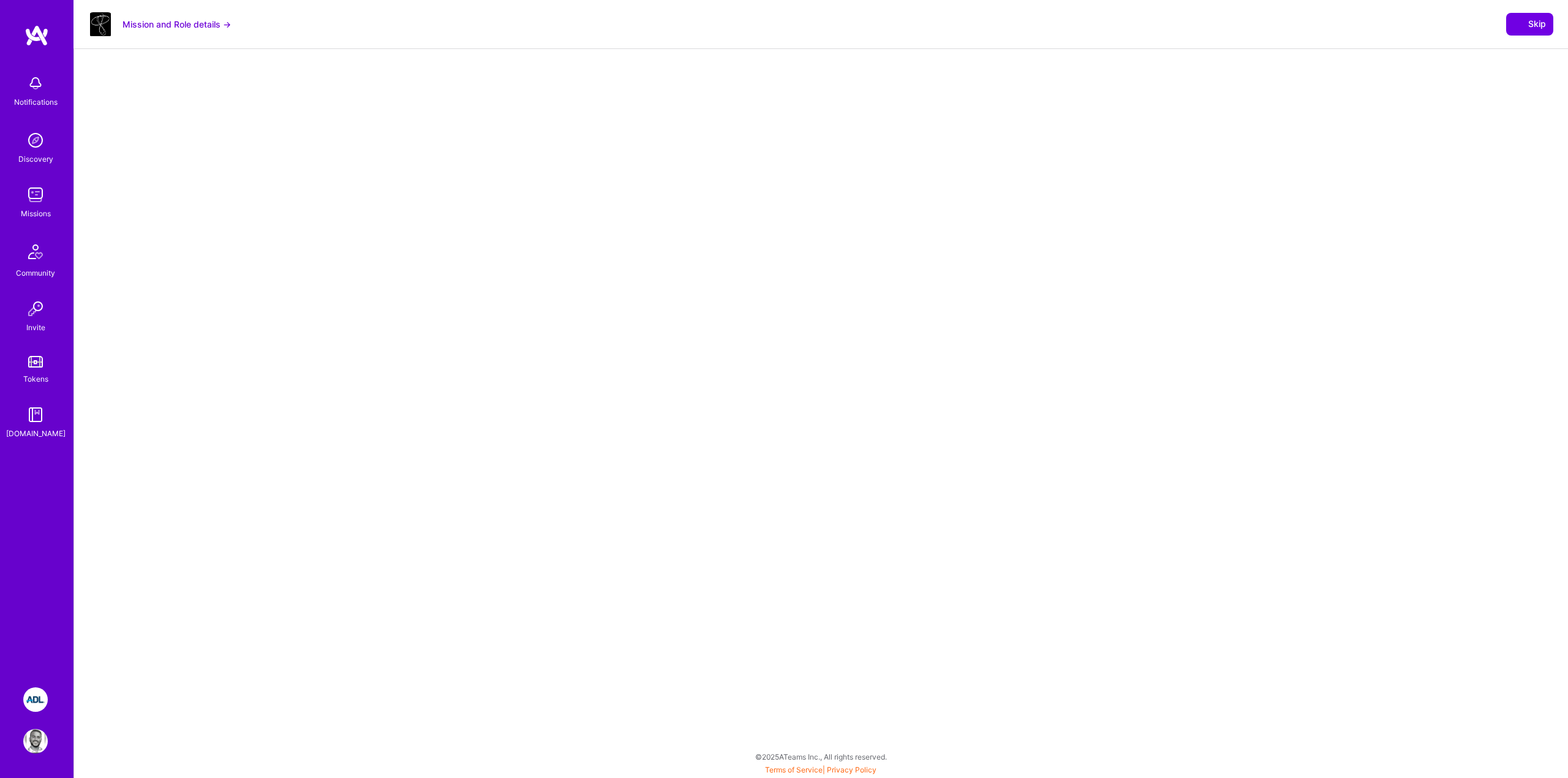
select select "US"
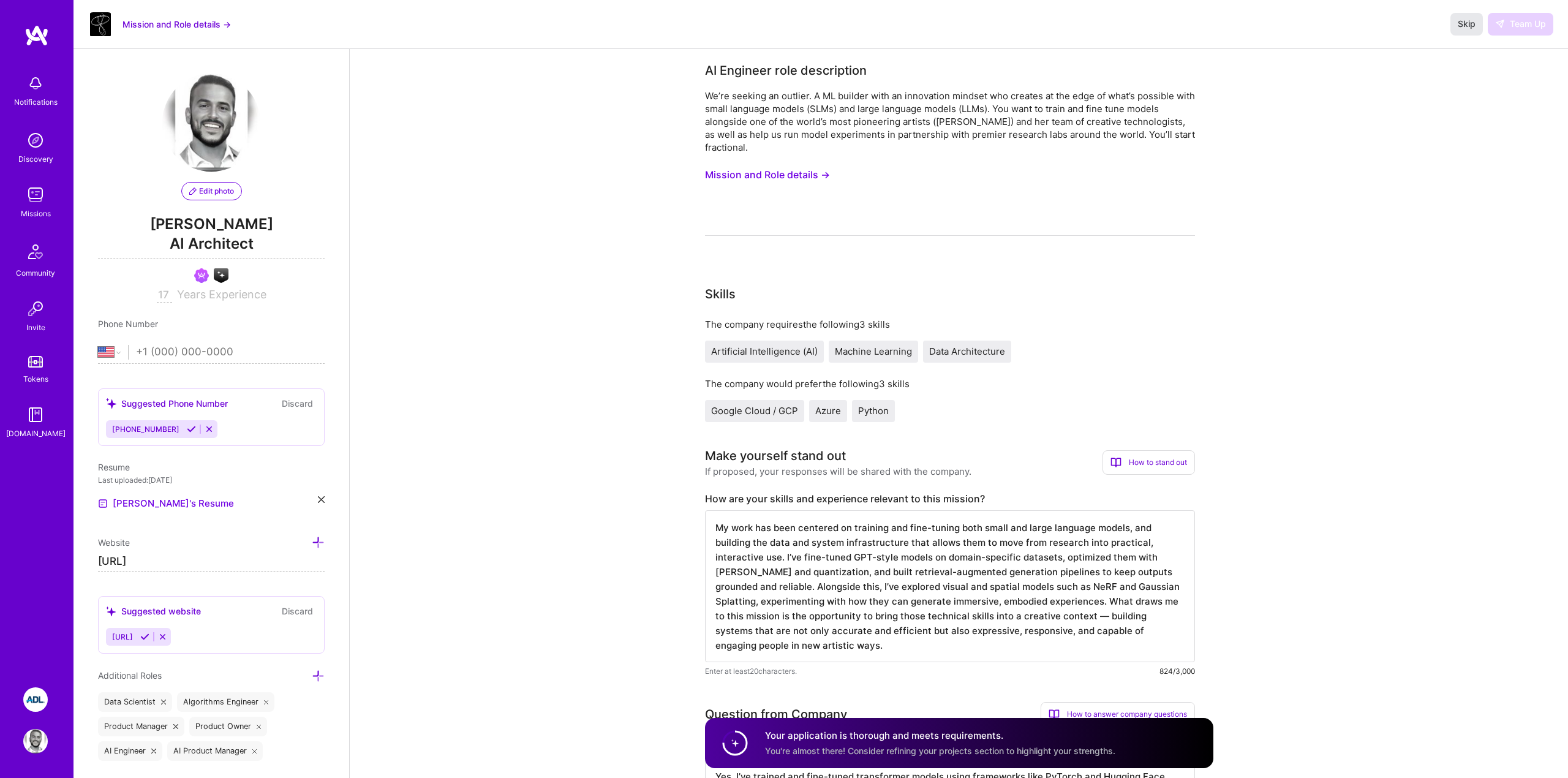
click at [1466, 21] on span "Skip" at bounding box center [1467, 24] width 18 height 12
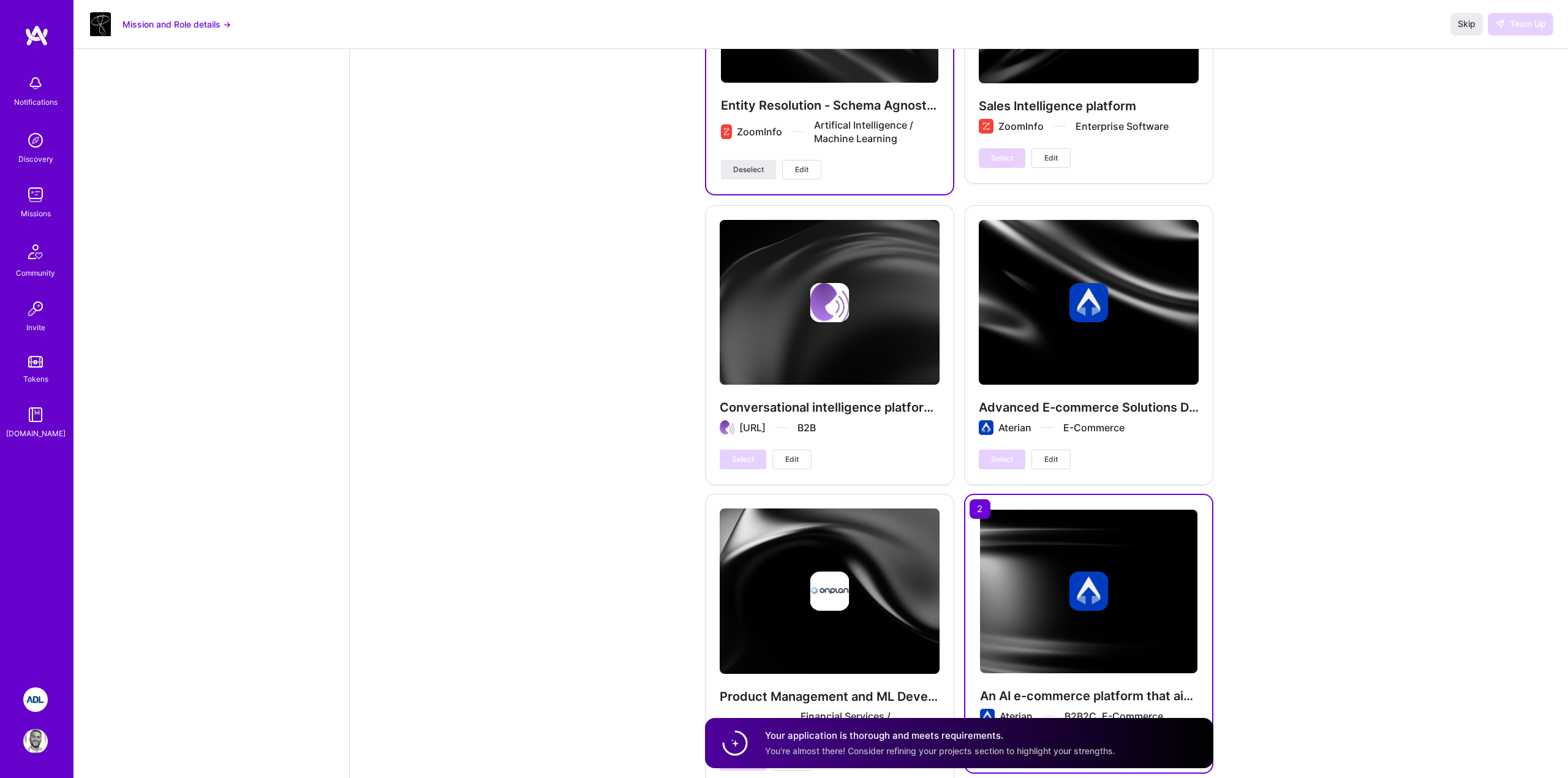
scroll to position [4007, 0]
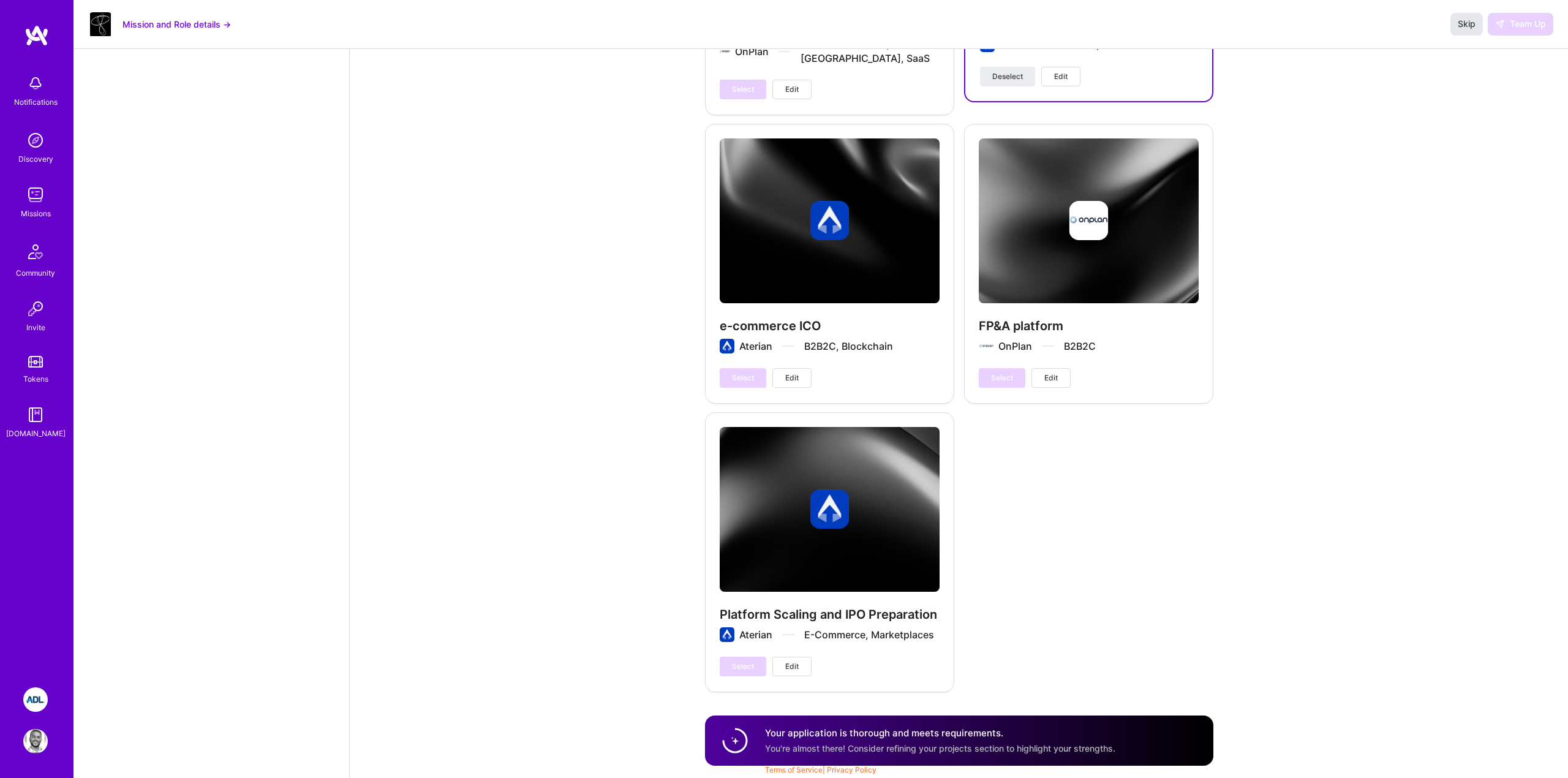
click at [1466, 22] on span "Skip" at bounding box center [1467, 24] width 18 height 12
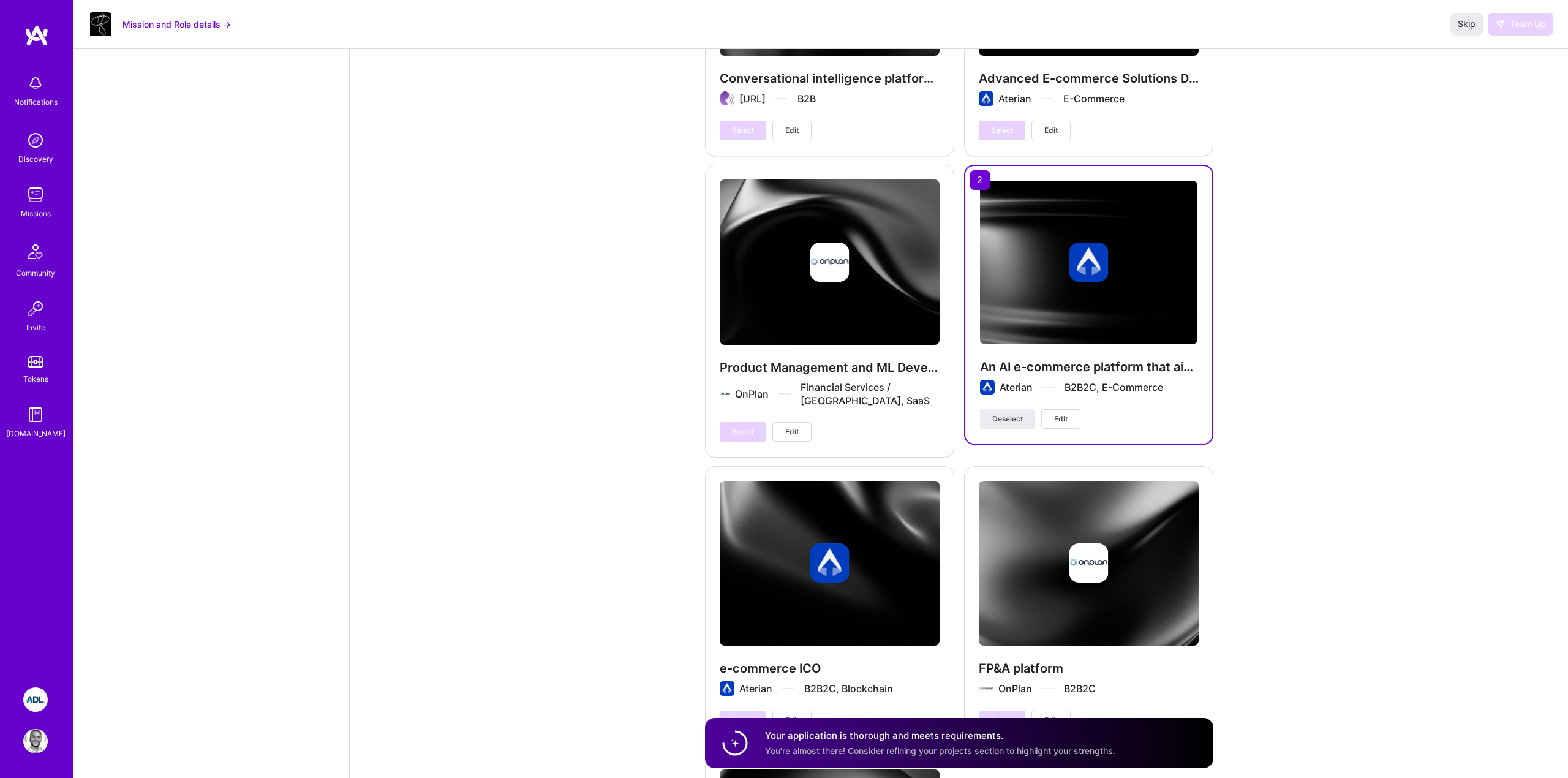
scroll to position [3224, 0]
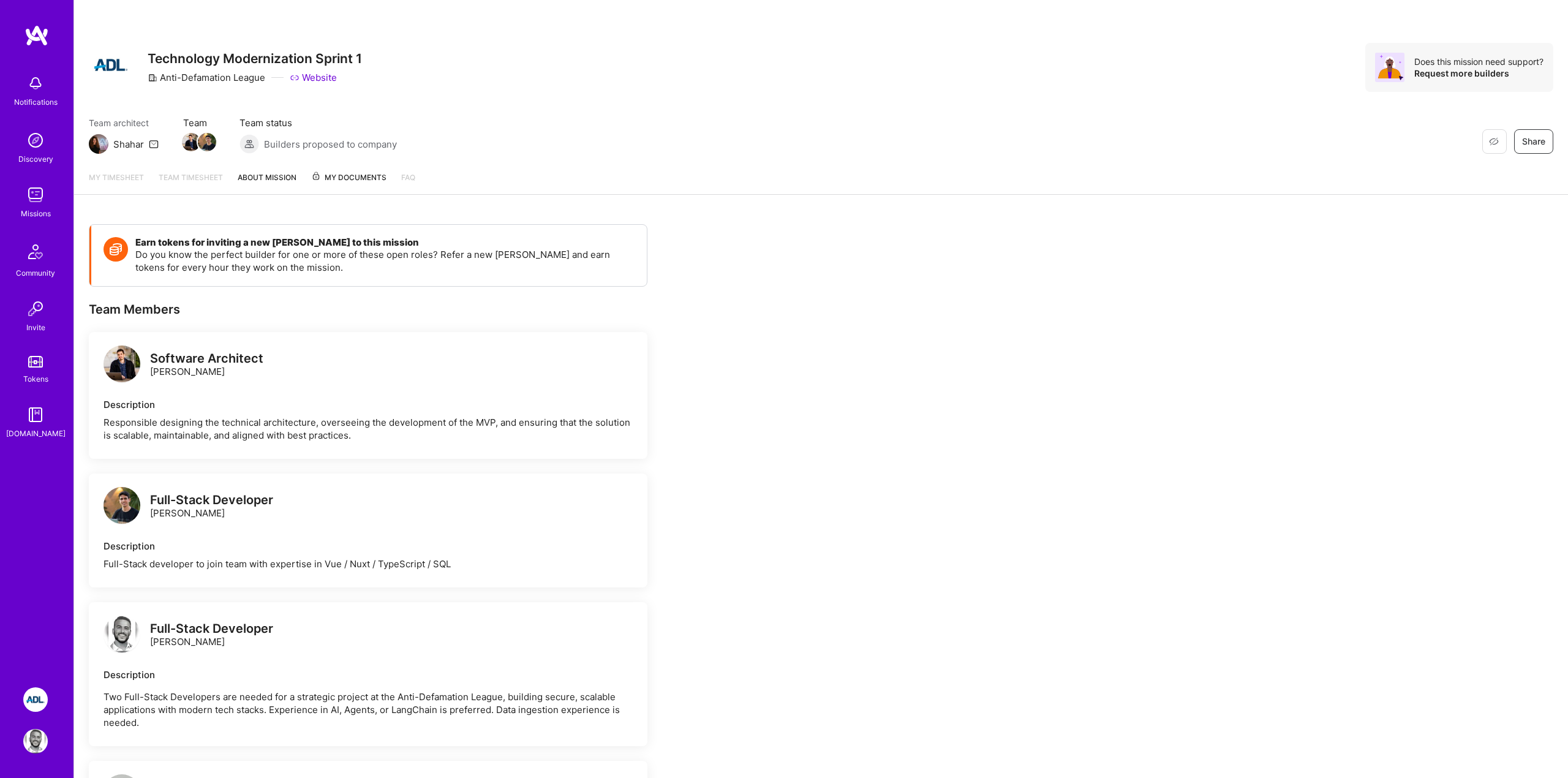
click at [639, 298] on div "Earn tokens for inviting a new [PERSON_NAME] to this mission Do you know the pe…" at bounding box center [368, 586] width 558 height 725
click at [31, 36] on img at bounding box center [36, 35] width 25 height 22
